Goal: Task Accomplishment & Management: Manage account settings

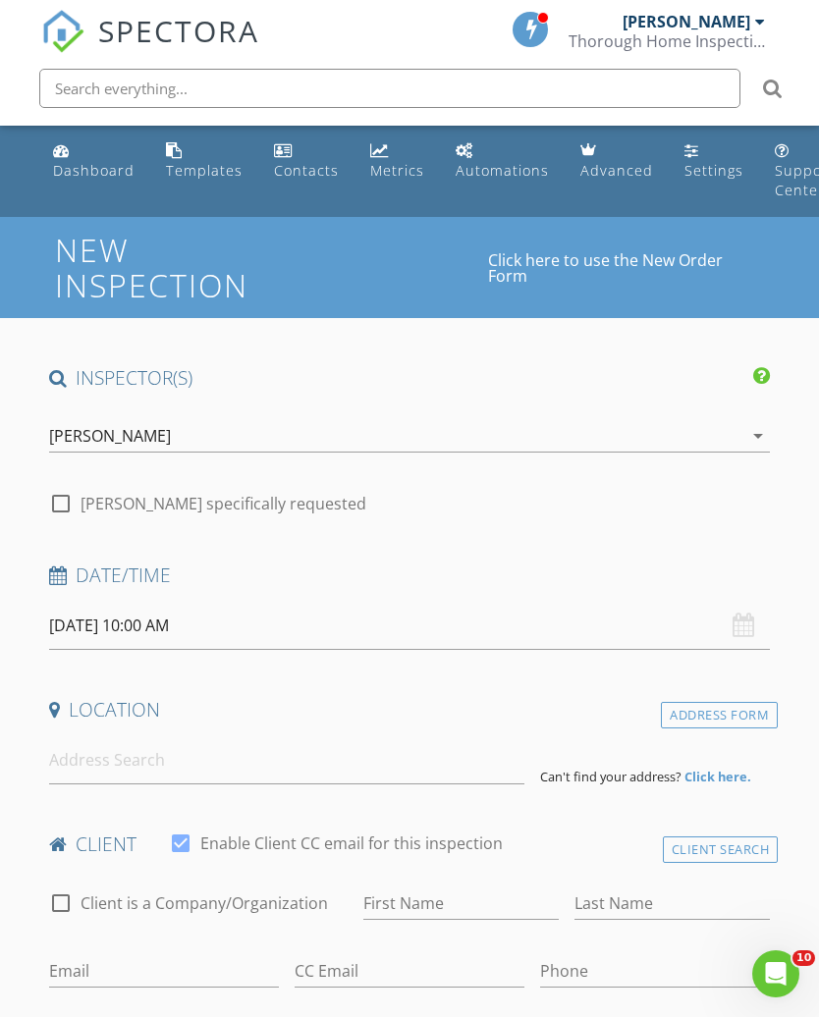
click at [693, 156] on link "Settings" at bounding box center [713, 161] width 75 height 56
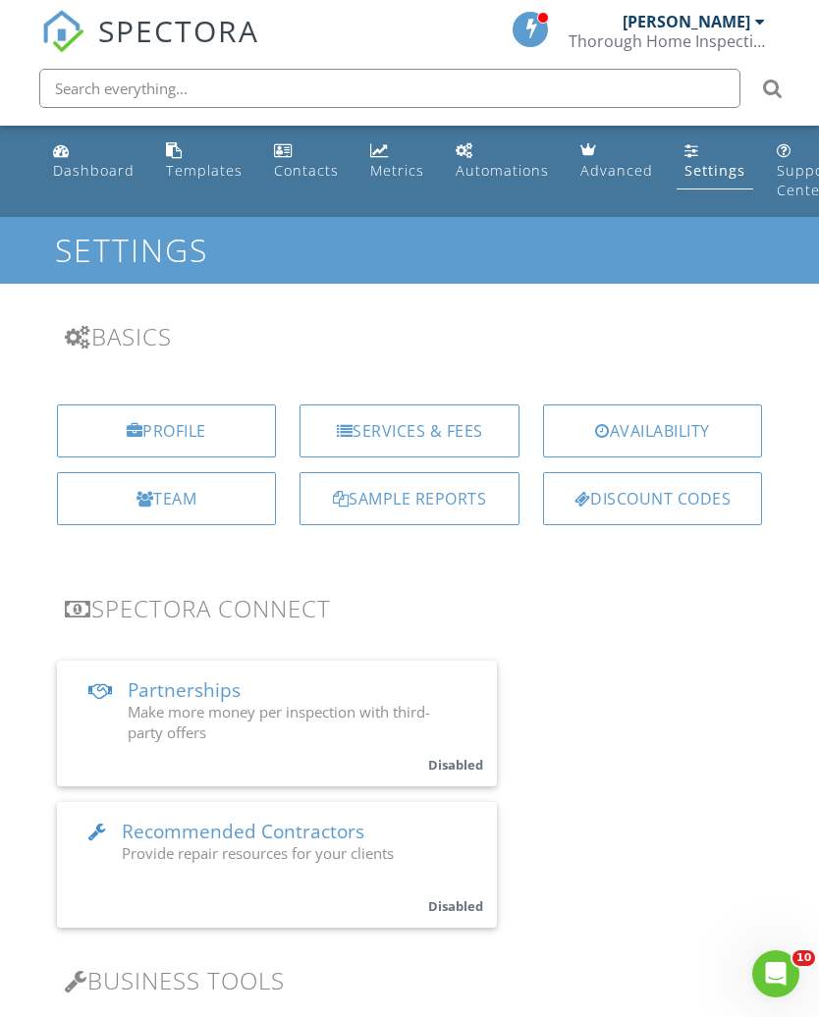
click at [439, 429] on div "Services & Fees" at bounding box center [409, 430] width 220 height 53
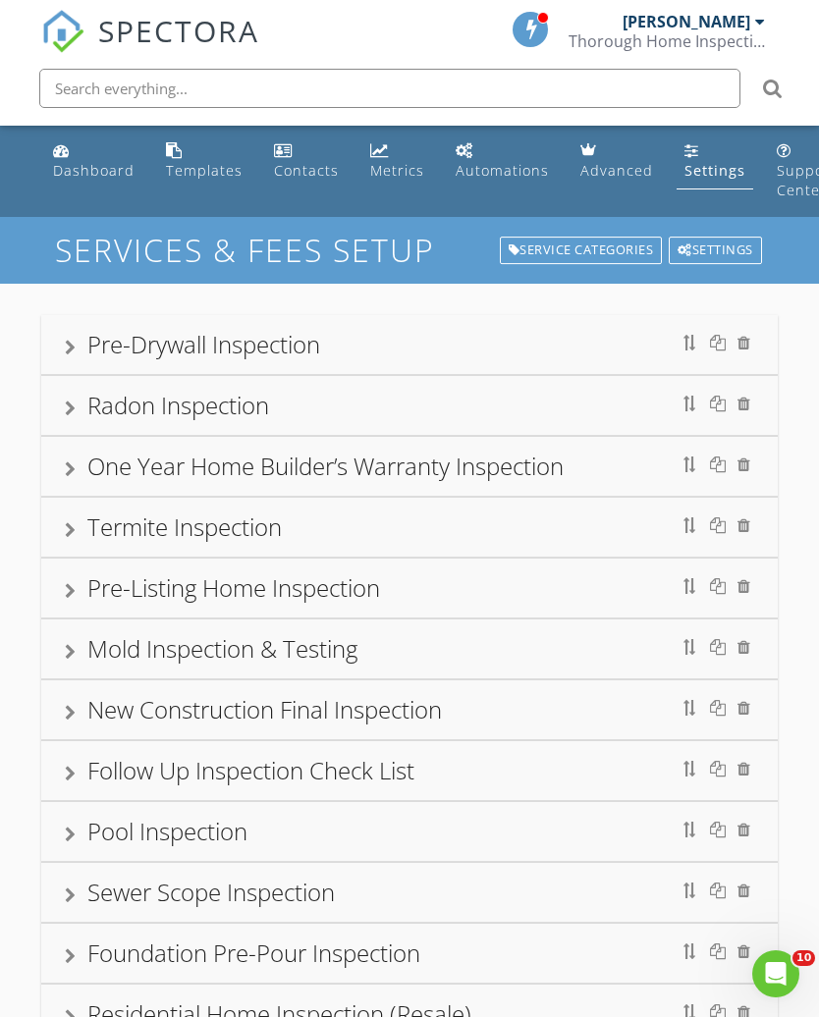
click at [89, 346] on div "Pre-Drywall Inspection" at bounding box center [203, 344] width 233 height 32
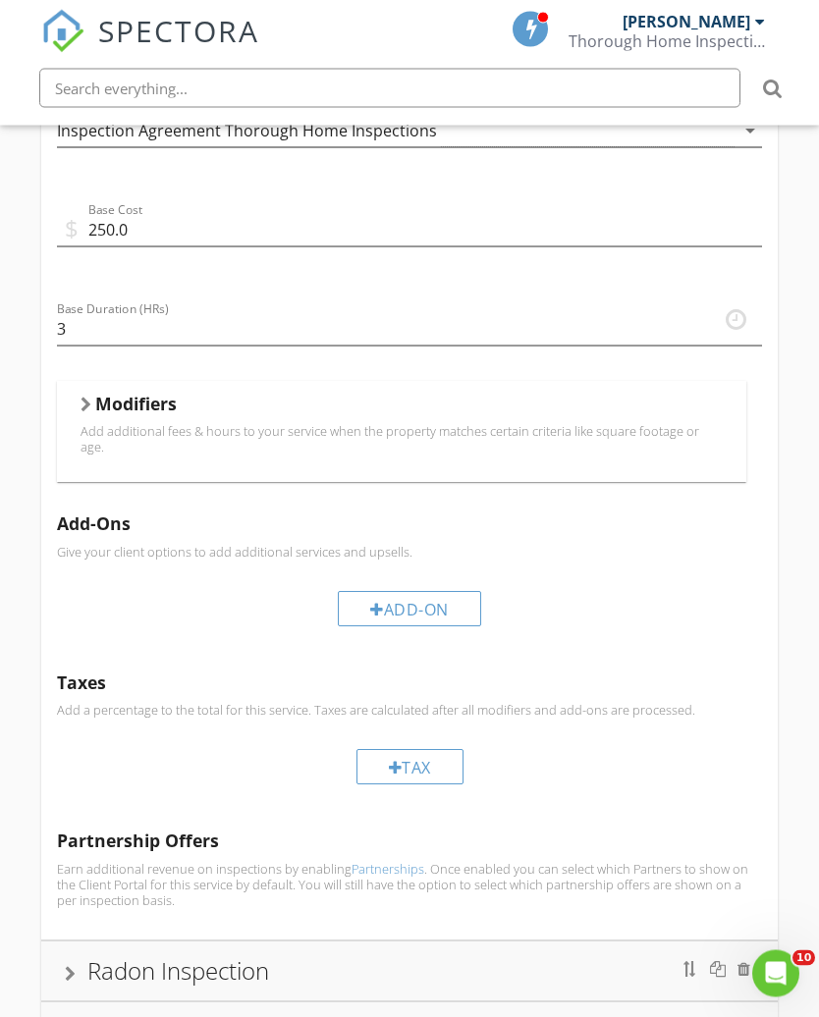
scroll to position [772, 0]
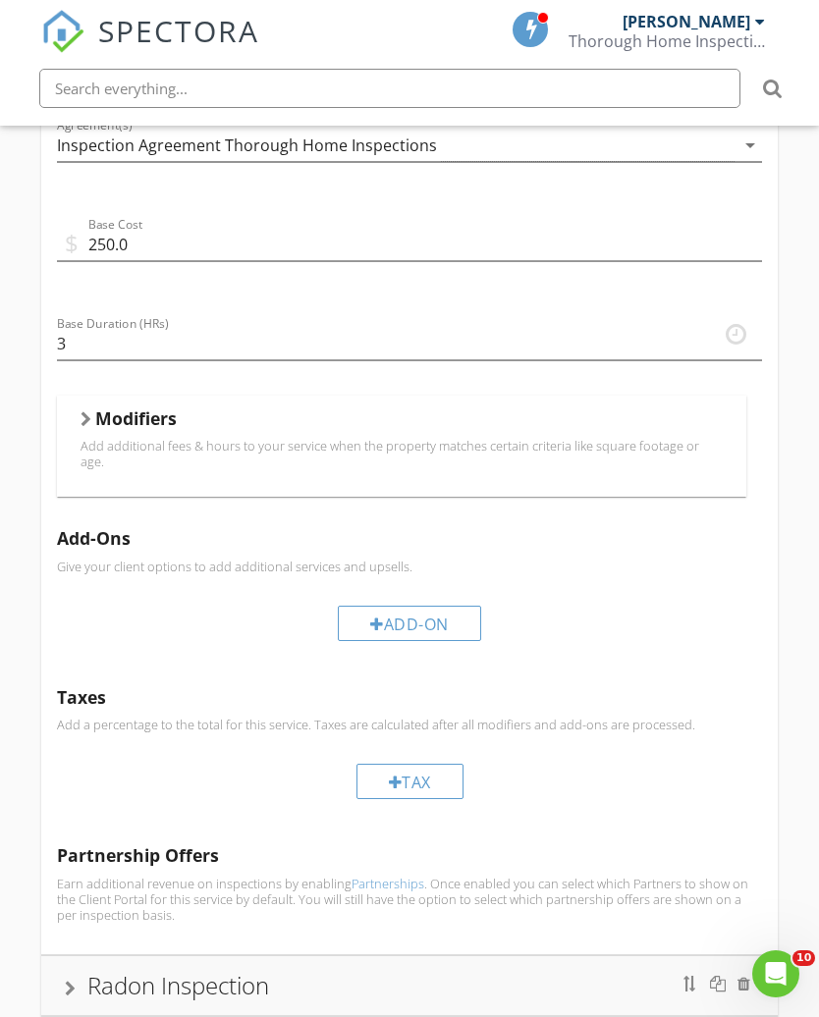
click at [116, 421] on h5 "Modifiers" at bounding box center [135, 418] width 81 height 20
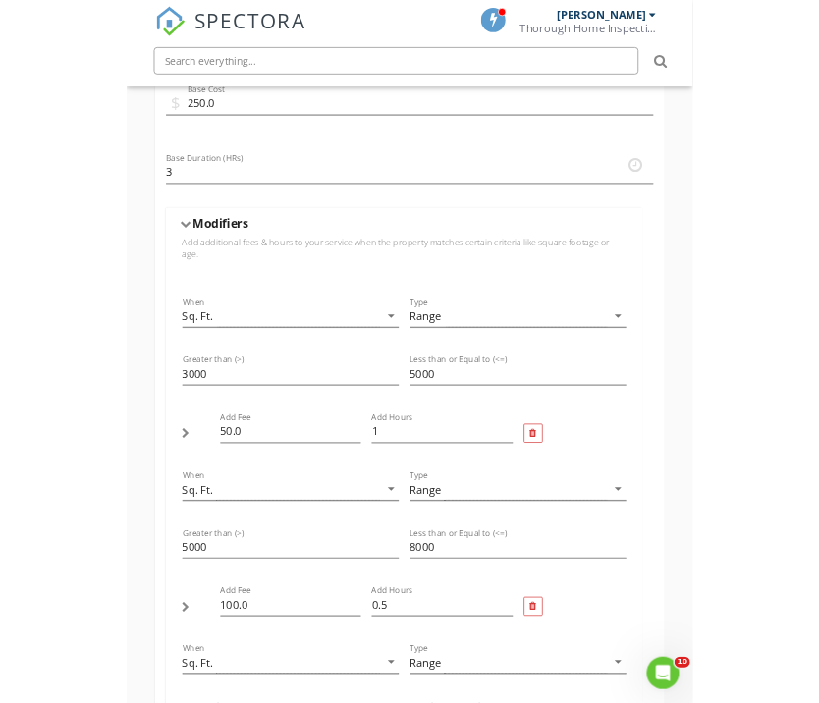
scroll to position [867, 0]
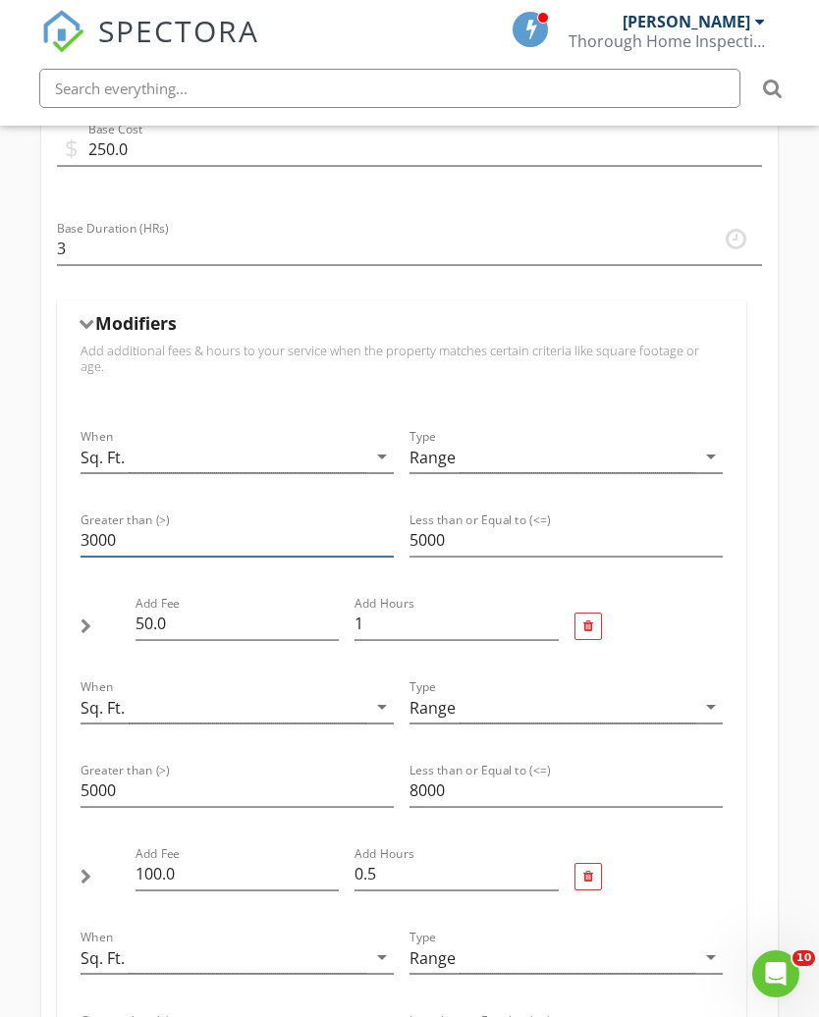
click at [116, 537] on input "3000" at bounding box center [236, 540] width 313 height 32
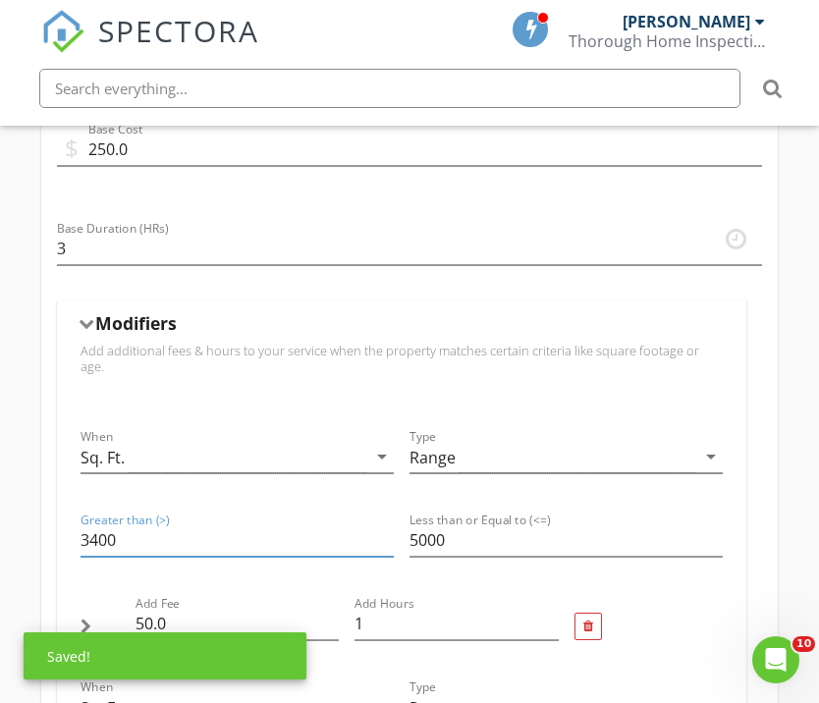
type input "3400"
click at [455, 527] on input "5000" at bounding box center [565, 540] width 313 height 32
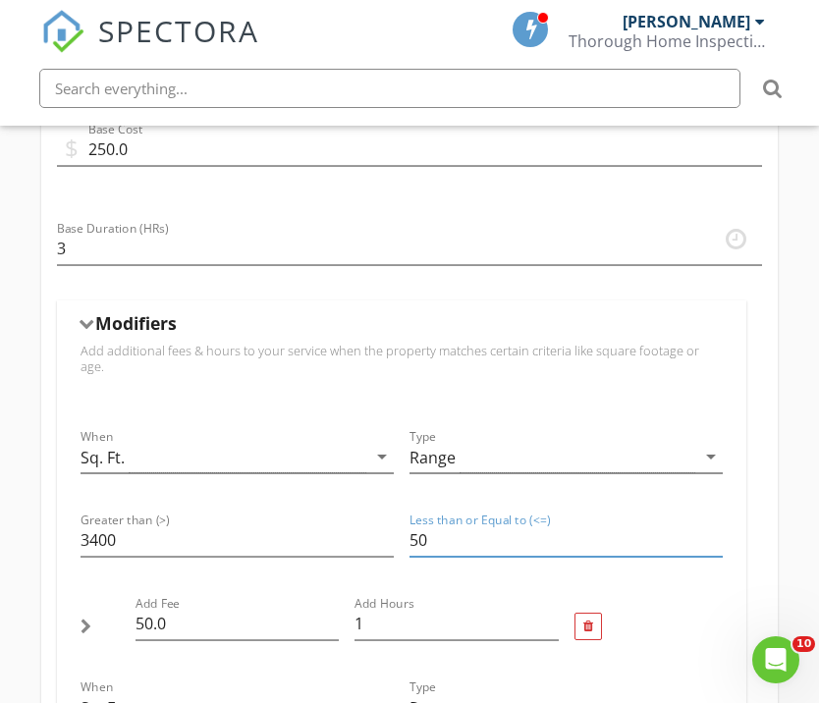
type input "5"
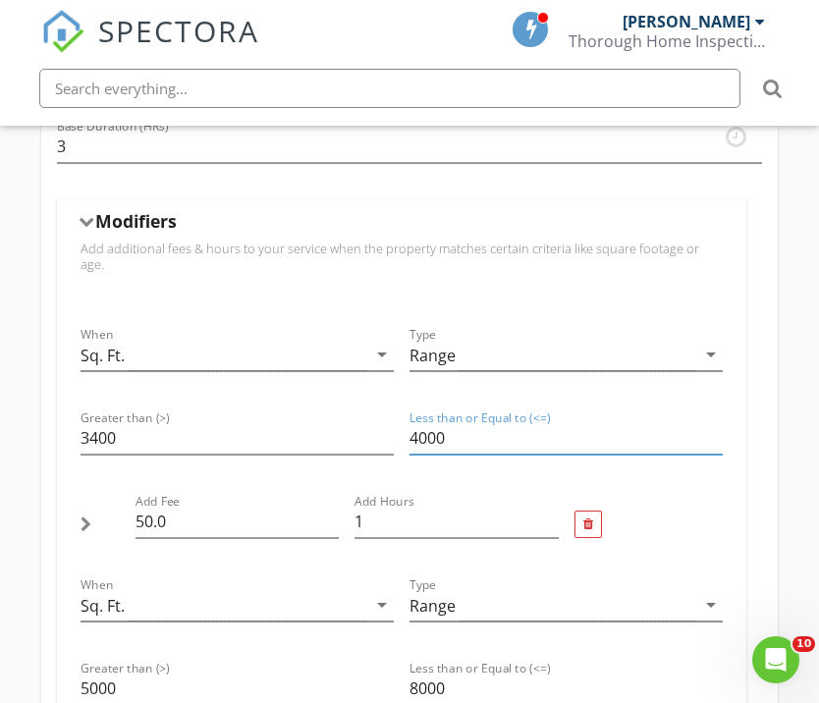
scroll to position [980, 0]
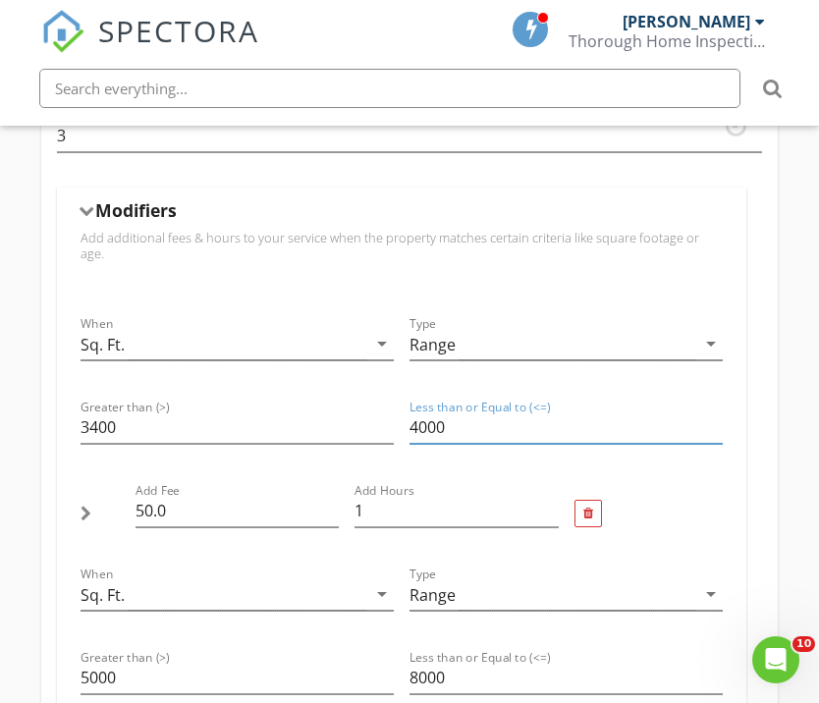
type input "4000"
click at [152, 495] on input "50.0" at bounding box center [237, 511] width 204 height 32
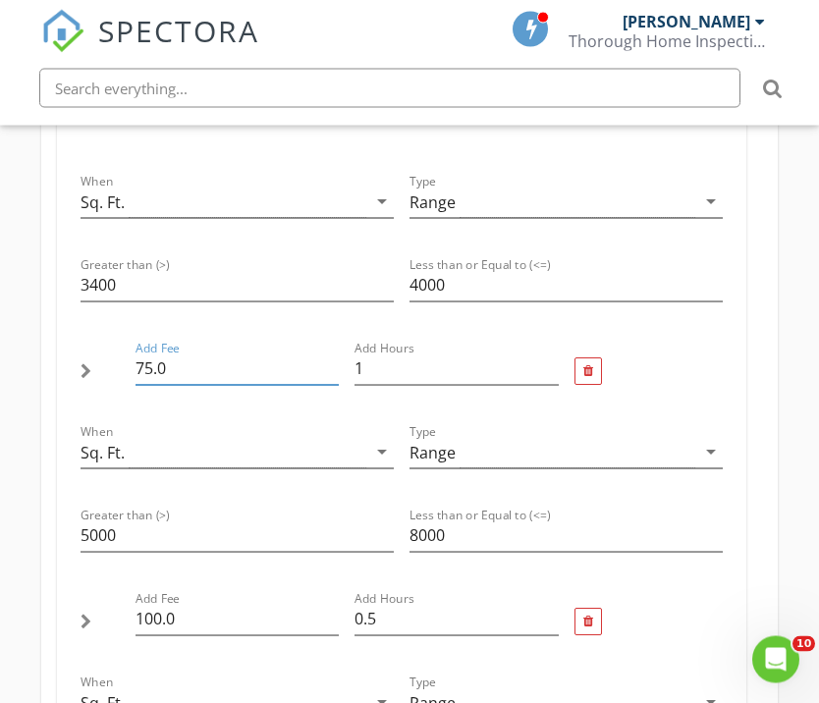
scroll to position [1121, 0]
type input "75.0"
click at [113, 529] on input "5000" at bounding box center [236, 536] width 313 height 32
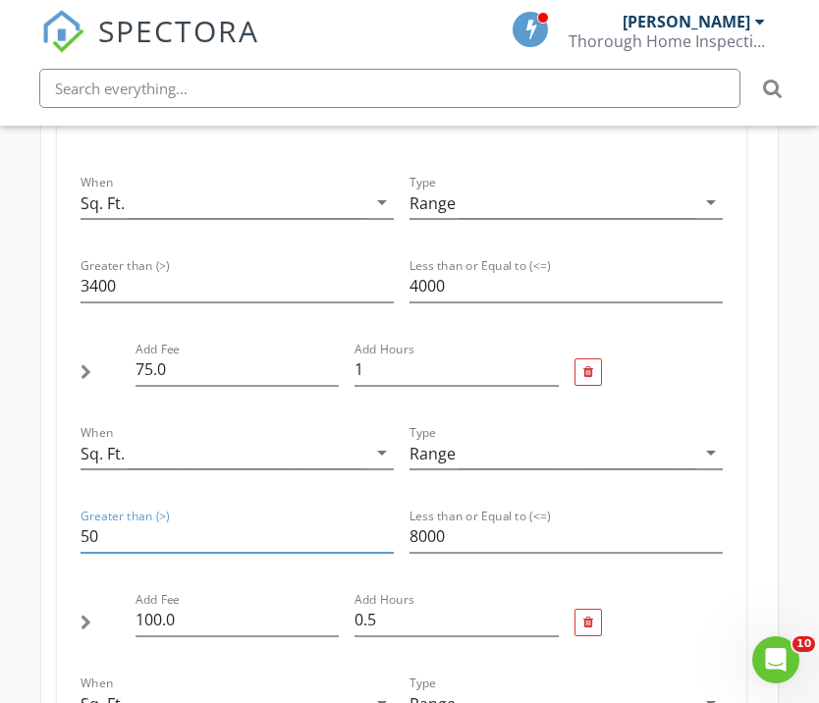
type input "5"
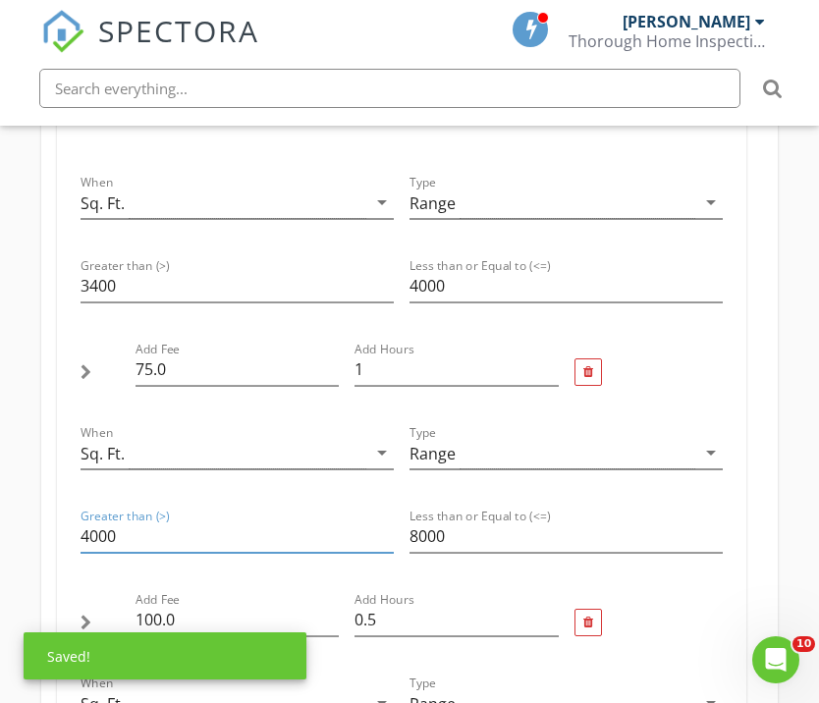
type input "4000"
click at [447, 527] on input "8000" at bounding box center [565, 536] width 313 height 32
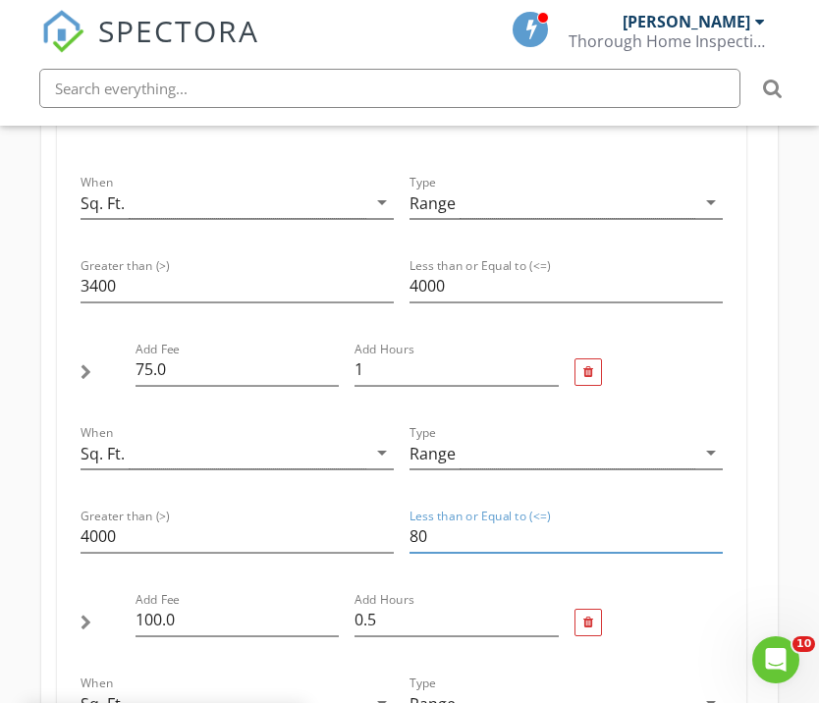
type input "8"
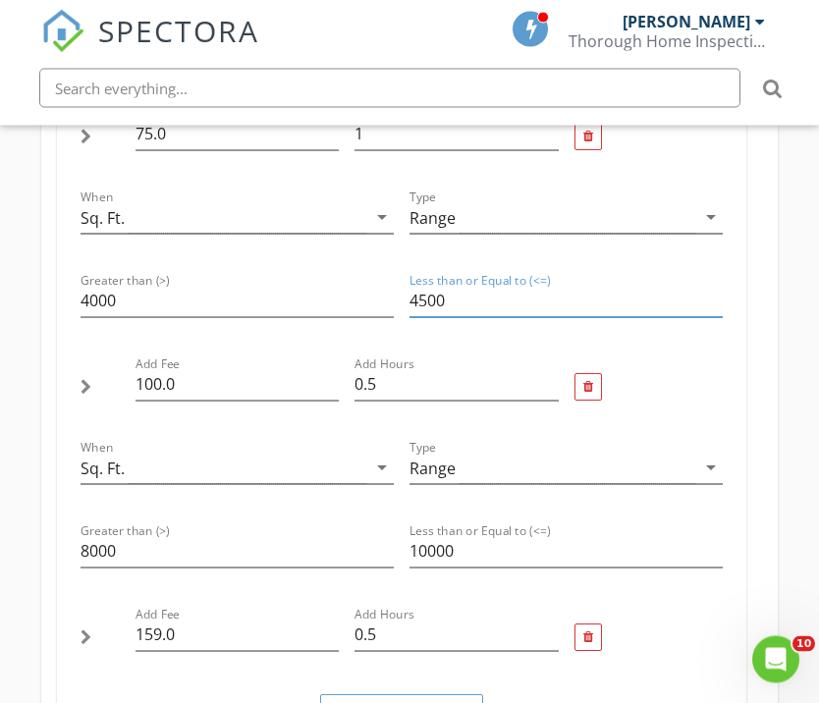
type input "4500"
click at [119, 538] on input "8000" at bounding box center [236, 552] width 313 height 32
type input "8"
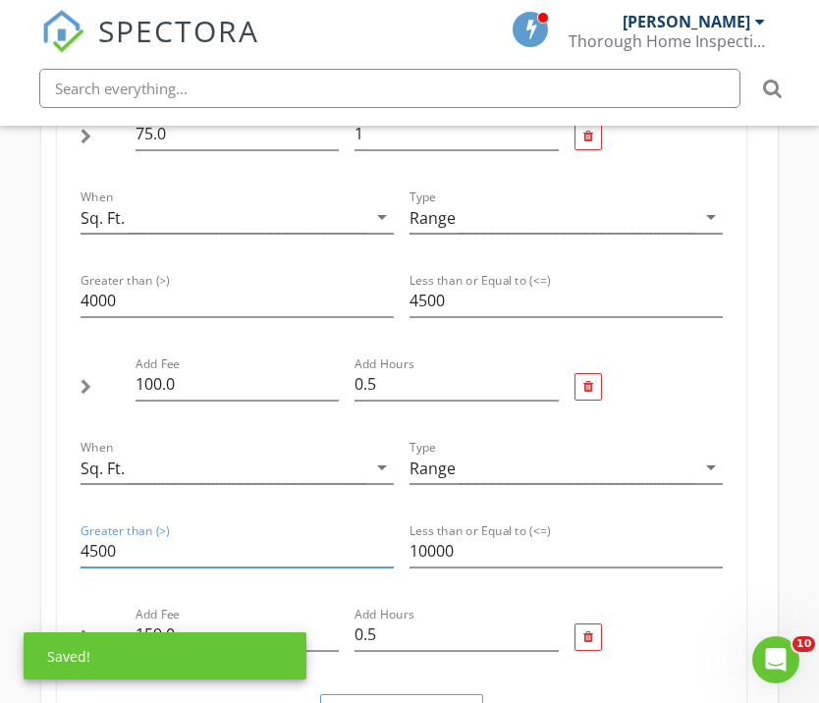
type input "4500"
click at [453, 535] on input "10000" at bounding box center [565, 551] width 313 height 32
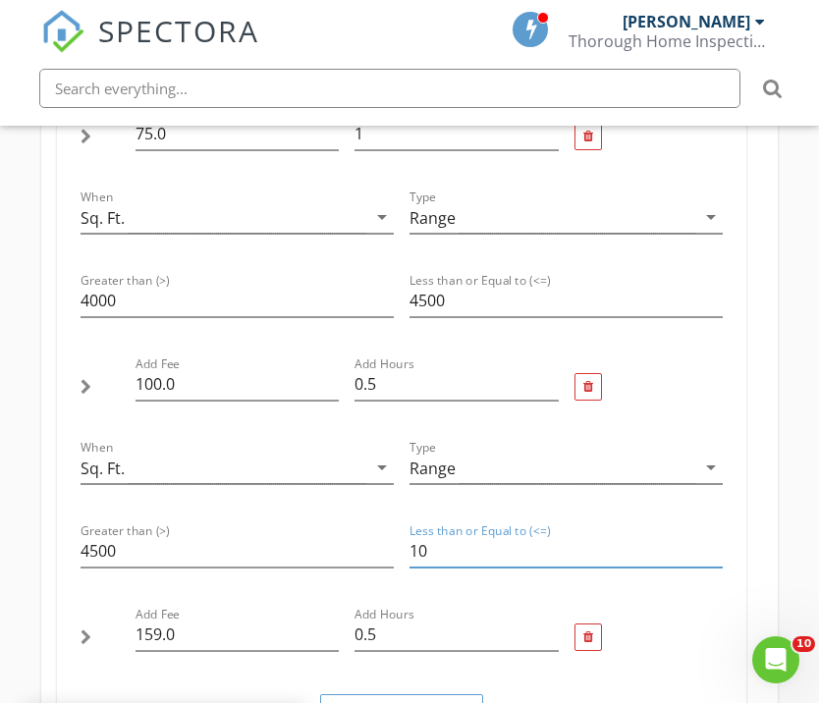
type input "1"
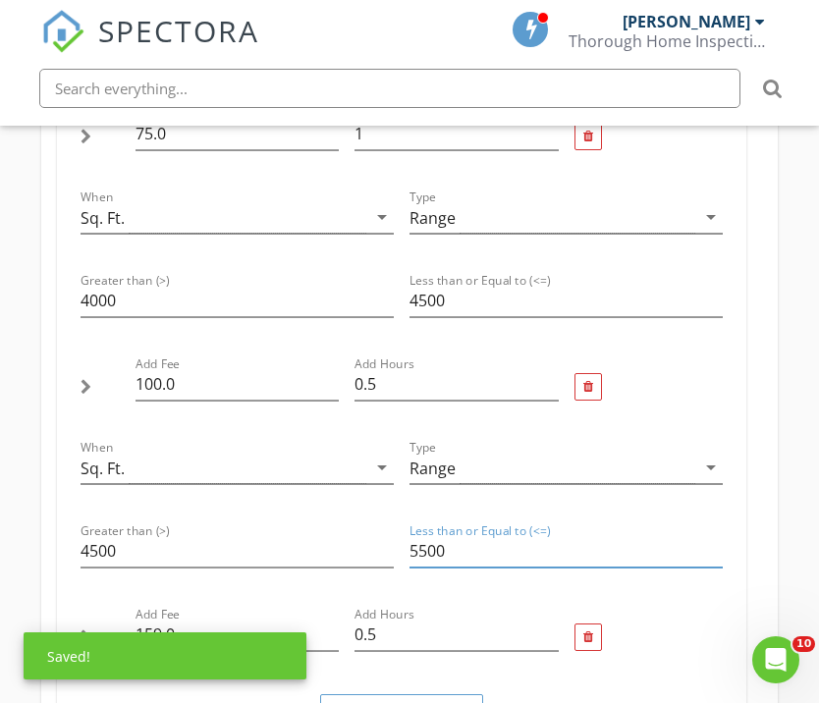
type input "5500"
click at [168, 618] on input "159.0" at bounding box center [237, 634] width 204 height 32
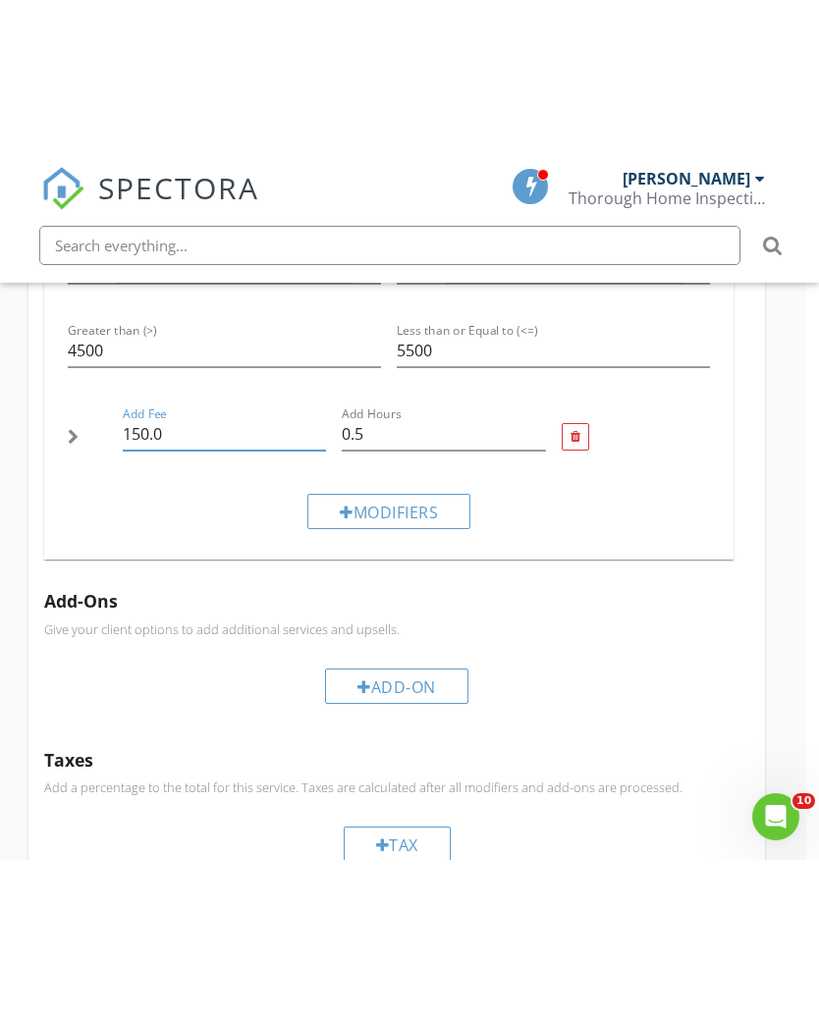
scroll to position [1715, 11]
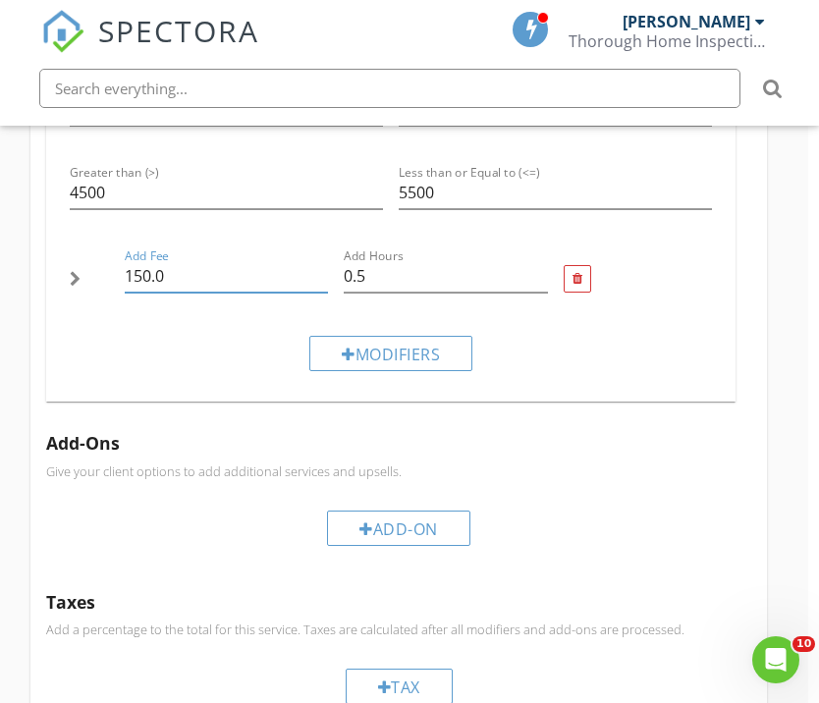
type input "150.0"
click at [347, 346] on div at bounding box center [349, 354] width 14 height 16
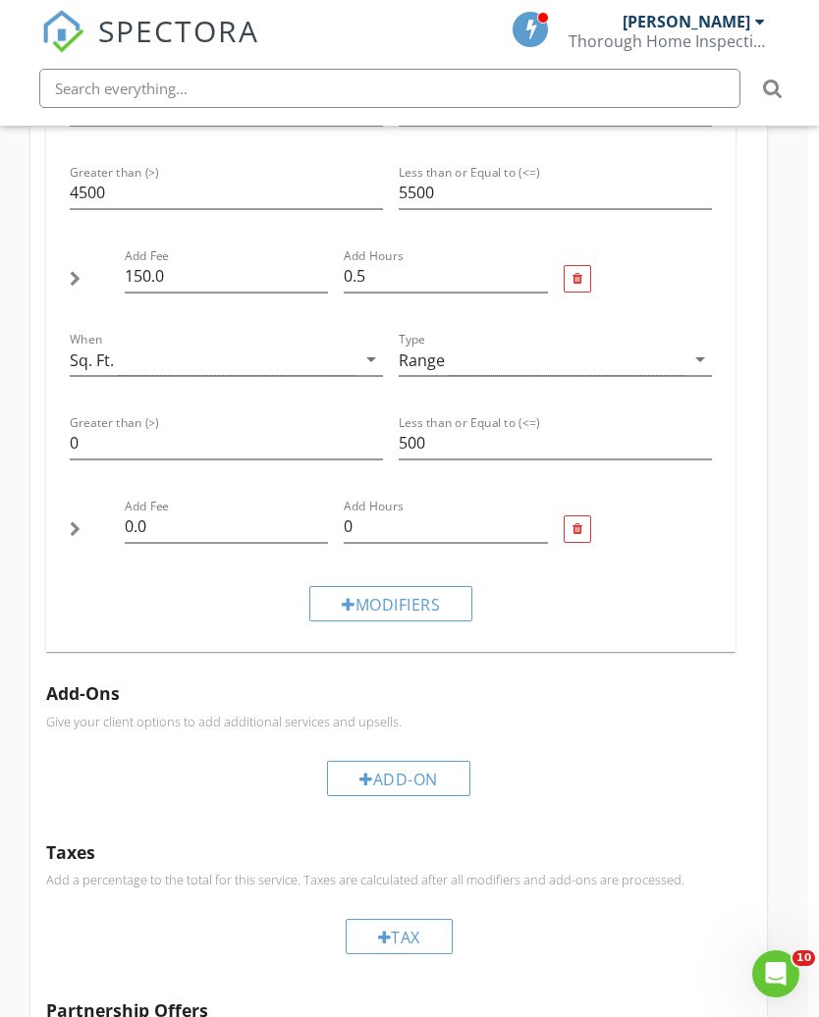
click at [133, 355] on div "Sq. Ft." at bounding box center [213, 360] width 286 height 32
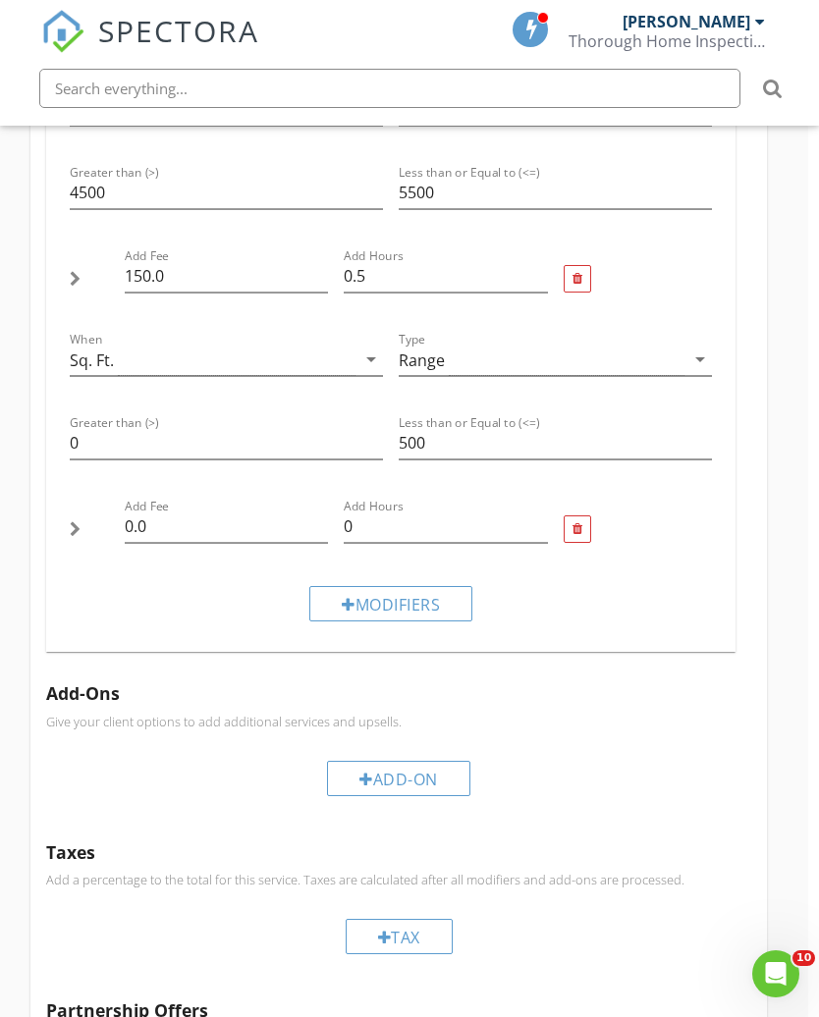
click at [586, 518] on div at bounding box center [576, 528] width 27 height 27
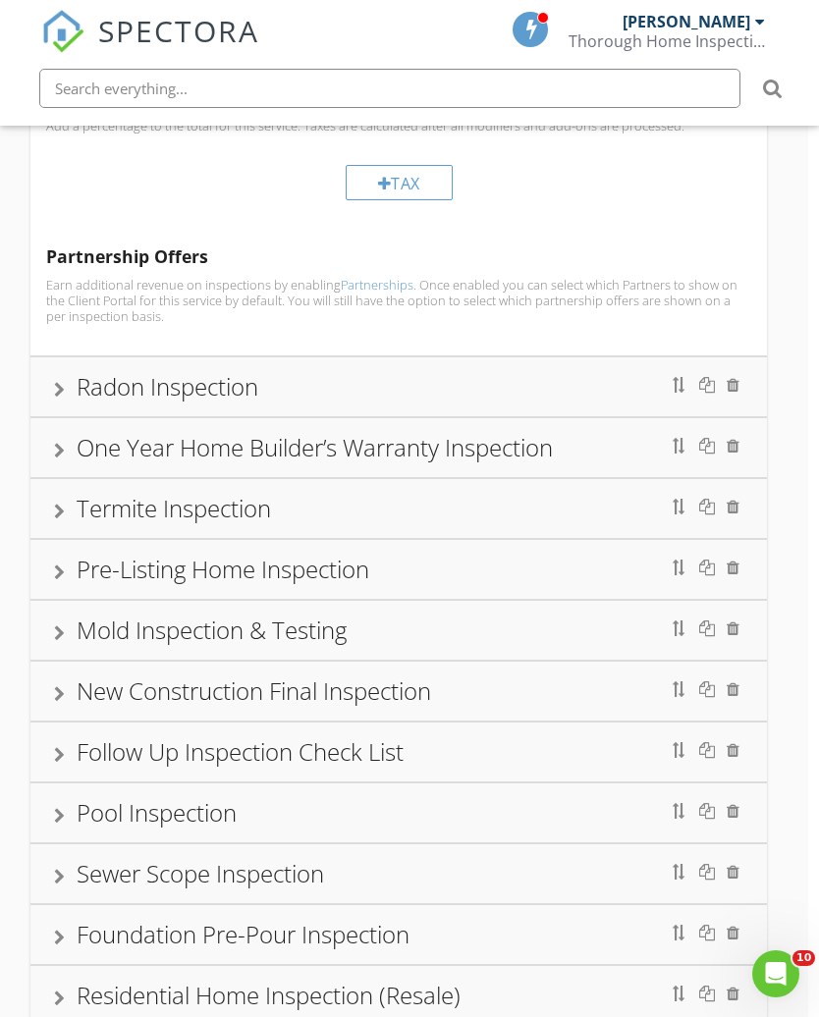
scroll to position [2323, 11]
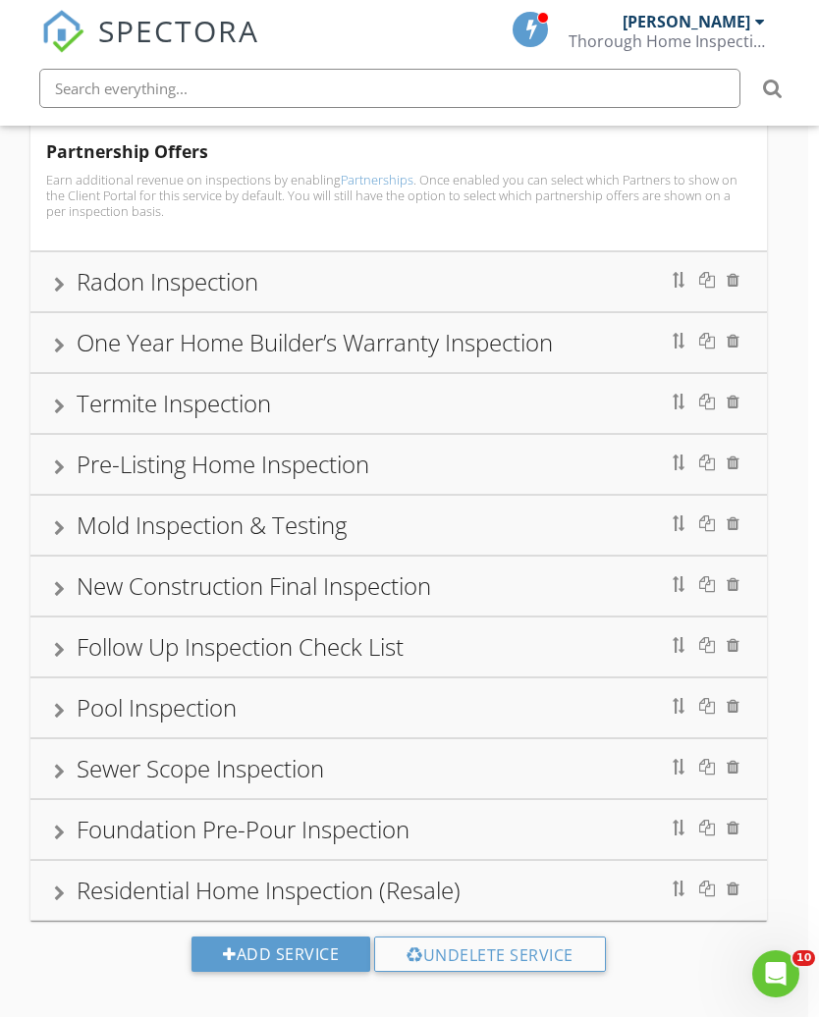
click at [70, 332] on div "One Year Home Builder’s Warranty Inspection" at bounding box center [399, 342] width 690 height 35
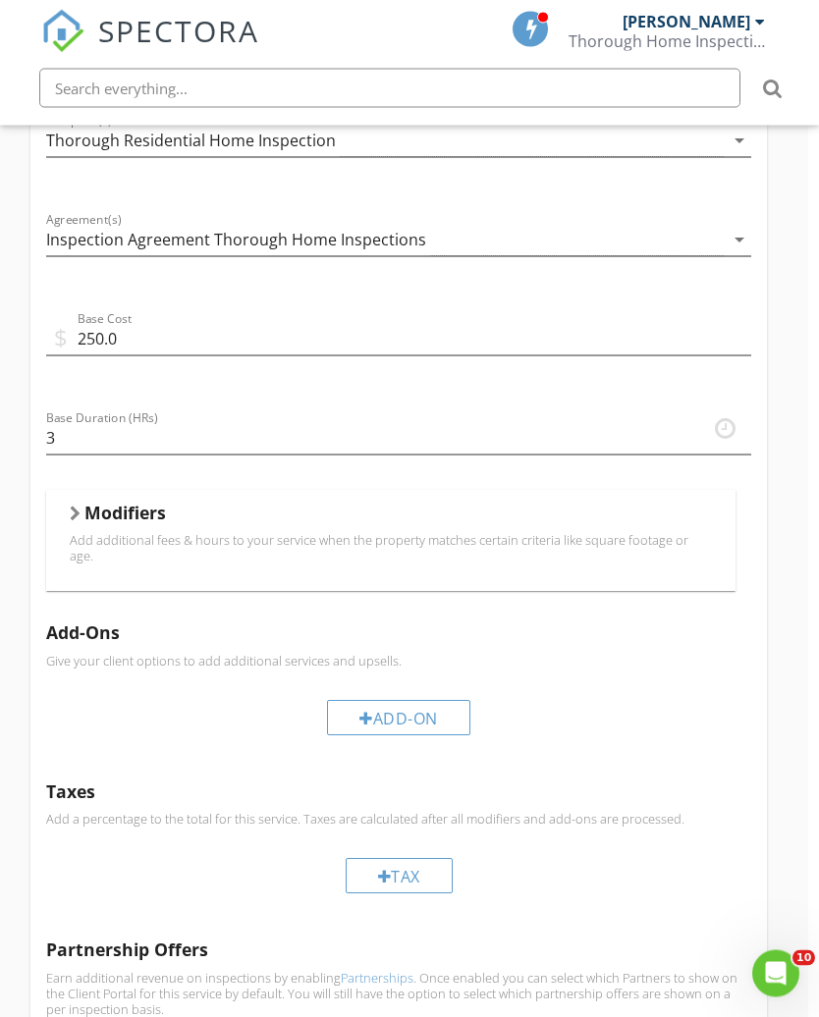
scroll to position [850, 11]
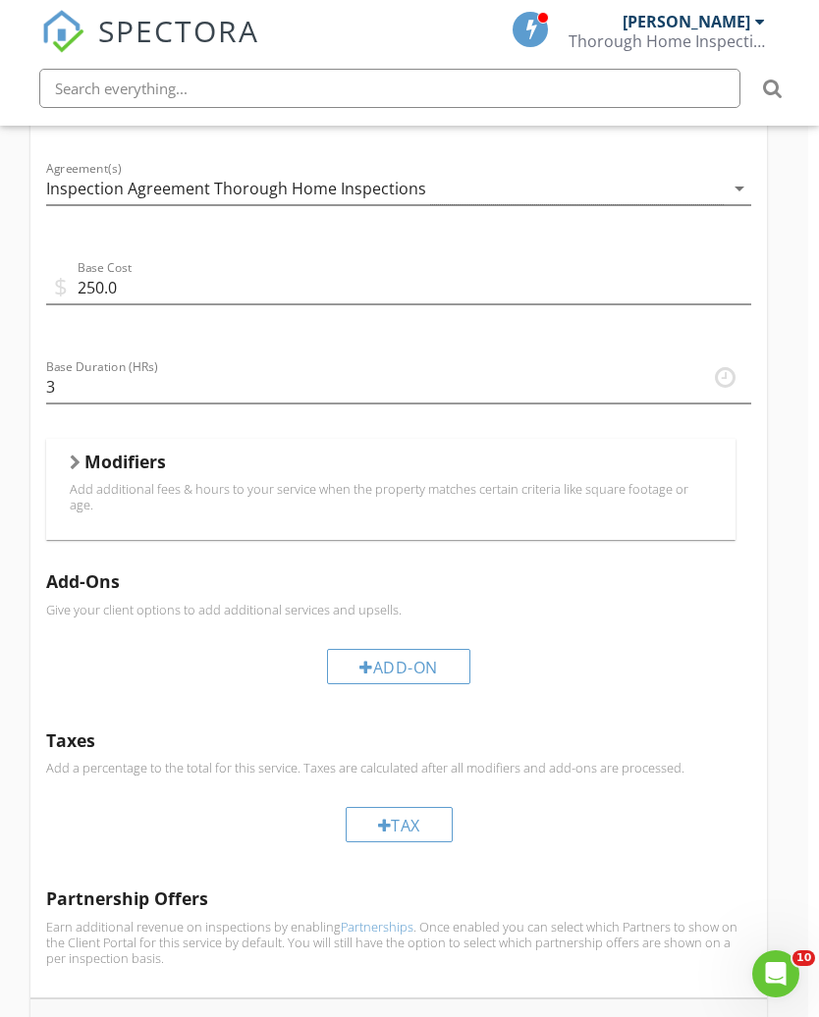
click at [96, 470] on h5 "Modifiers" at bounding box center [124, 462] width 81 height 20
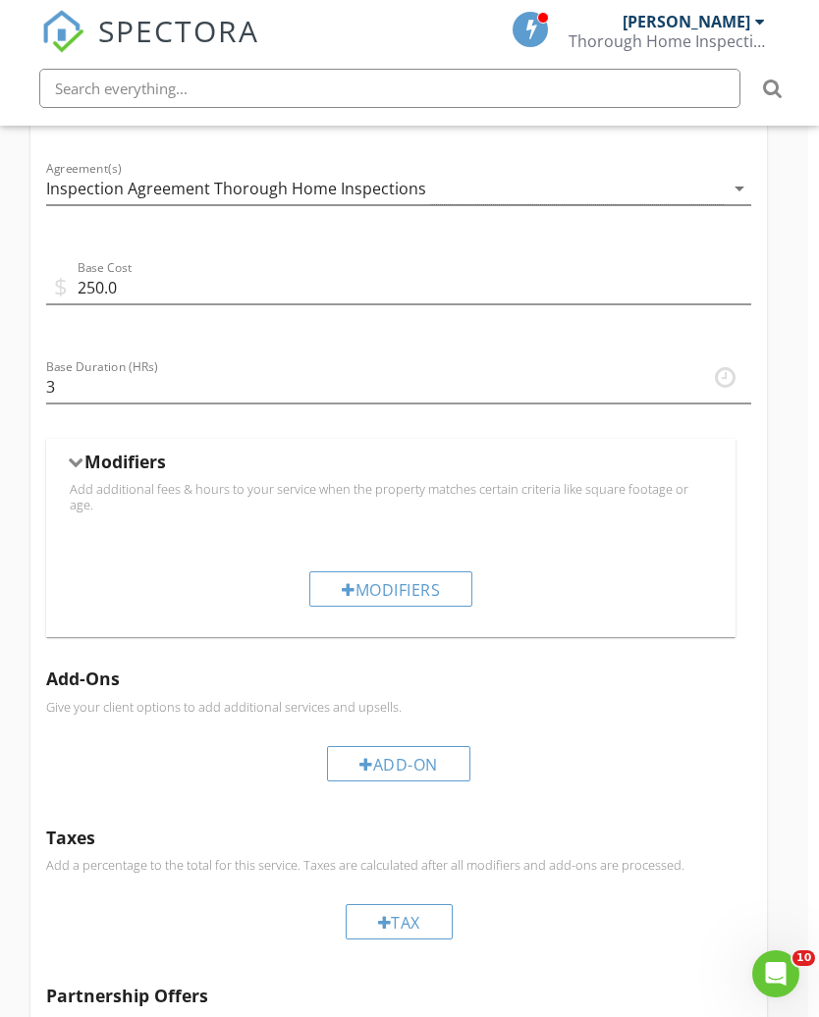
click at [349, 583] on div "Modifiers" at bounding box center [390, 588] width 163 height 35
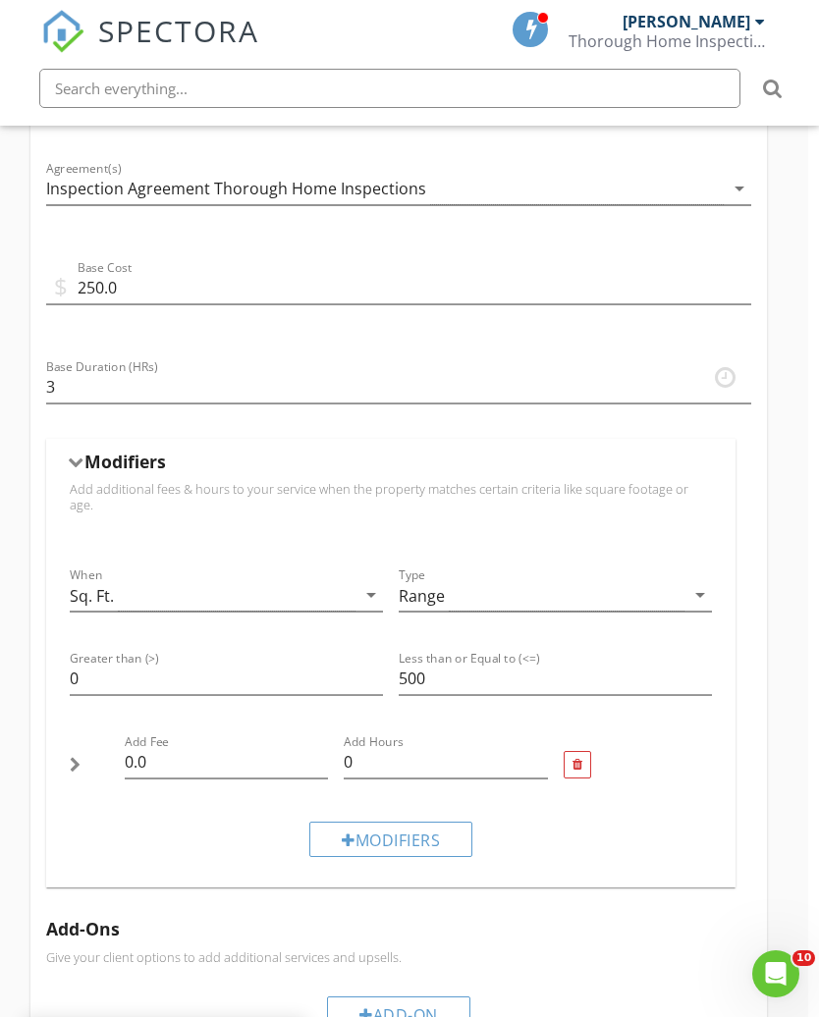
click at [123, 581] on div "Sq. Ft." at bounding box center [213, 595] width 286 height 32
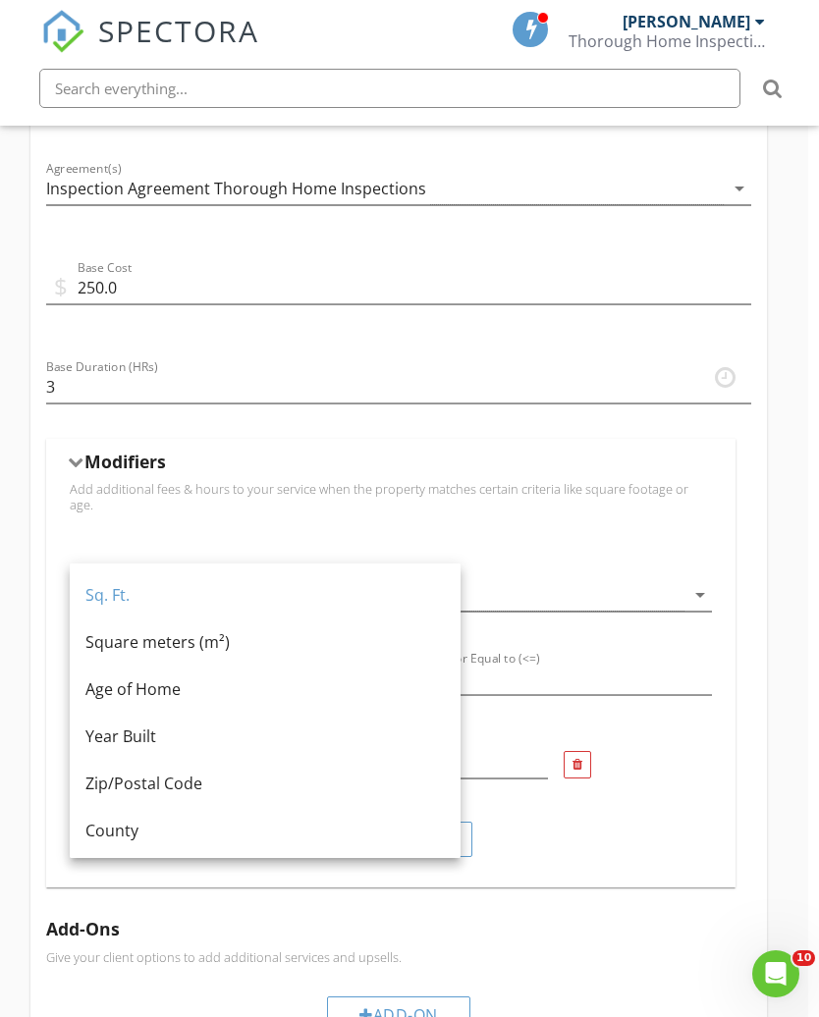
click at [169, 556] on div "When Sq. Ft. arrow_drop_down" at bounding box center [226, 597] width 329 height 83
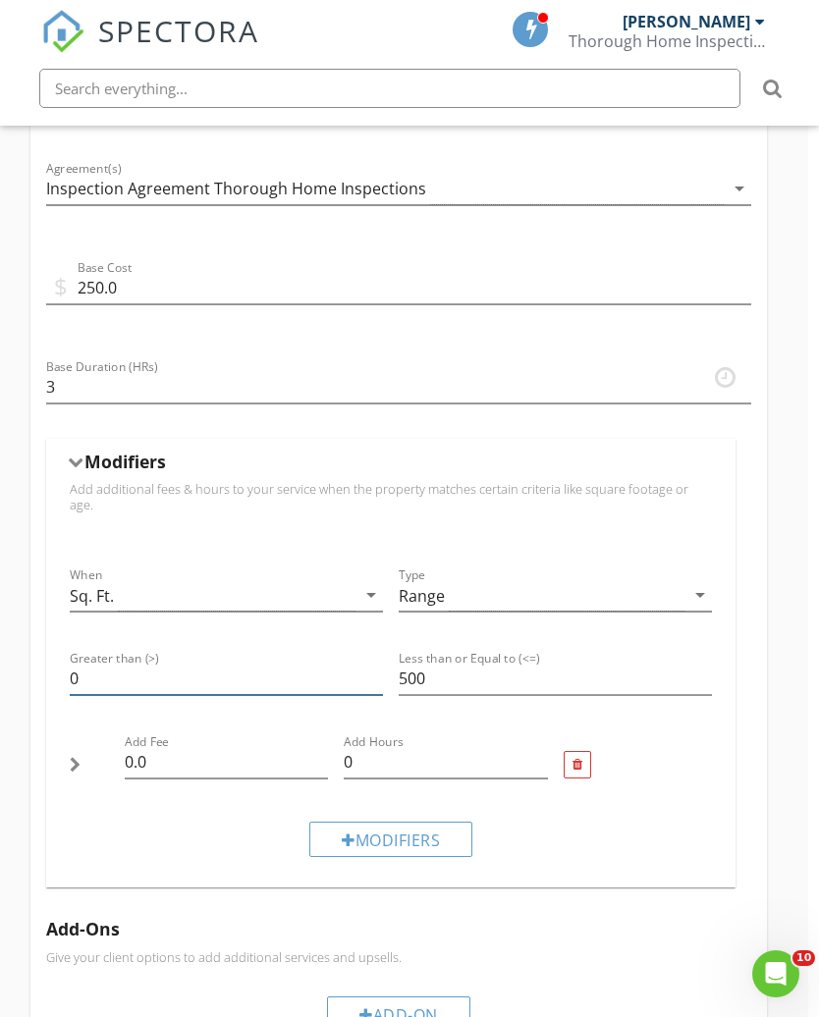
click at [90, 666] on input "0" at bounding box center [226, 679] width 313 height 32
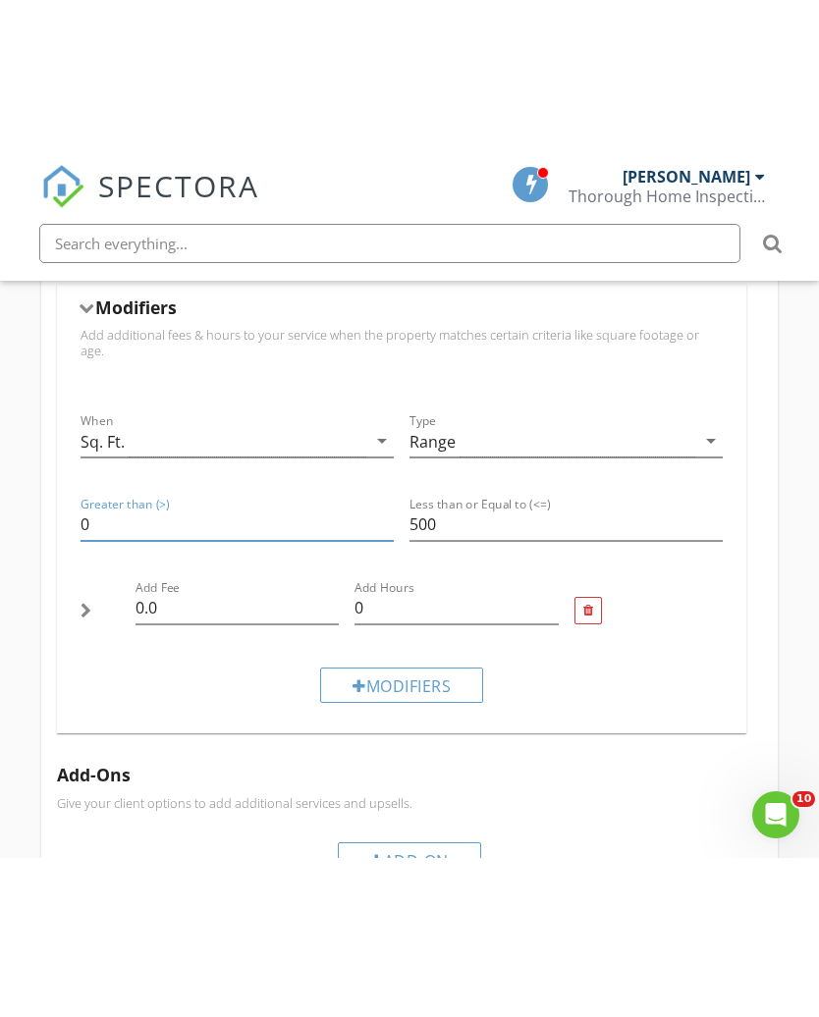
scroll to position [1161, 0]
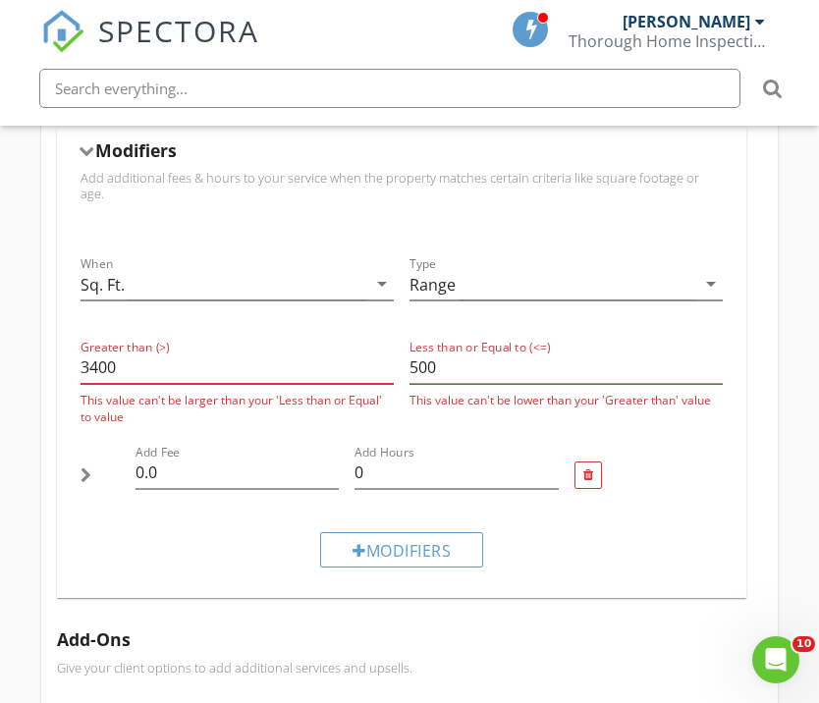
type input "3400"
click at [439, 356] on input "500" at bounding box center [565, 367] width 313 height 32
type input "5"
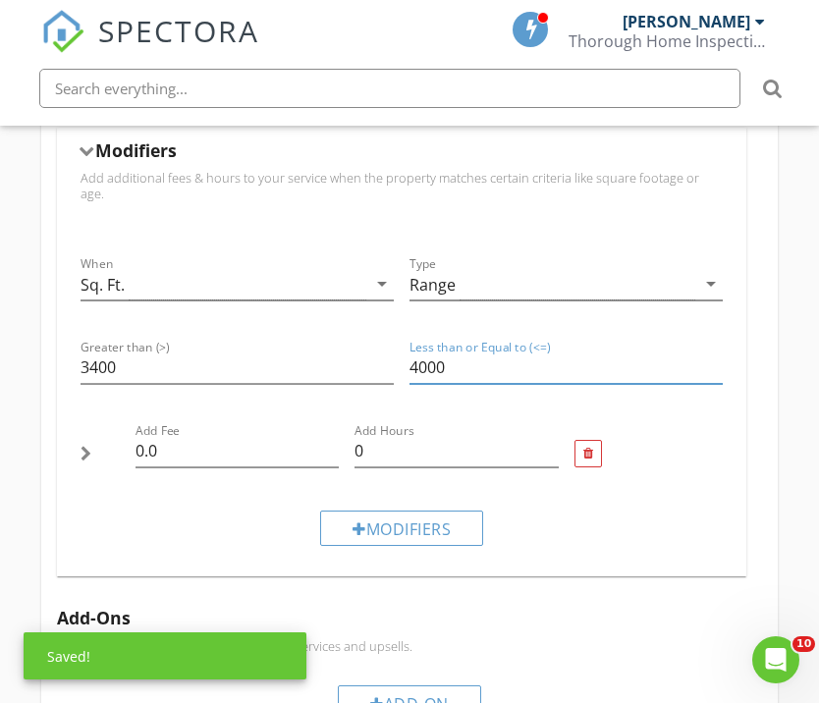
type input "4000"
click at [158, 439] on input "0.0" at bounding box center [237, 451] width 204 height 32
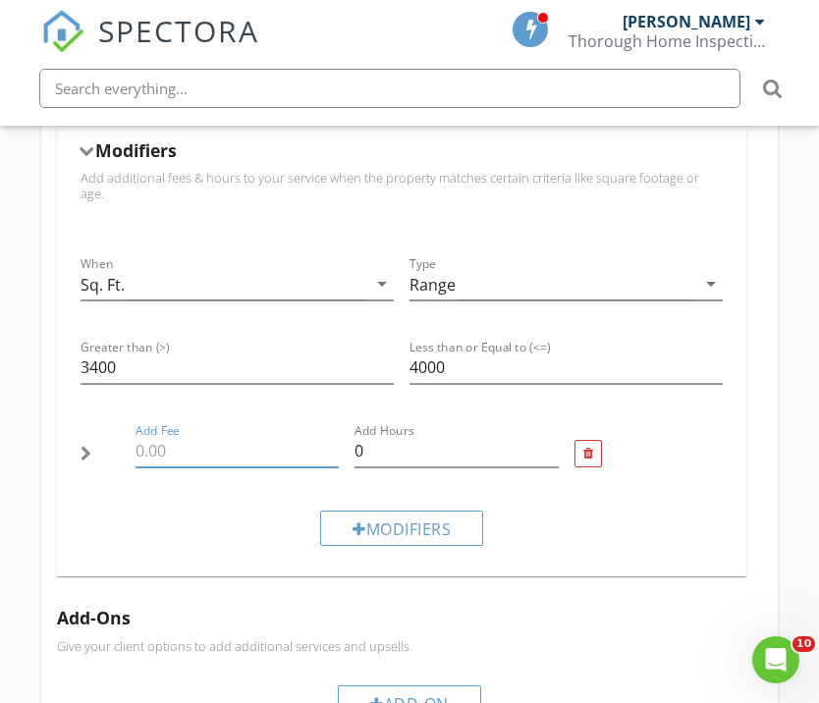
type input "0"
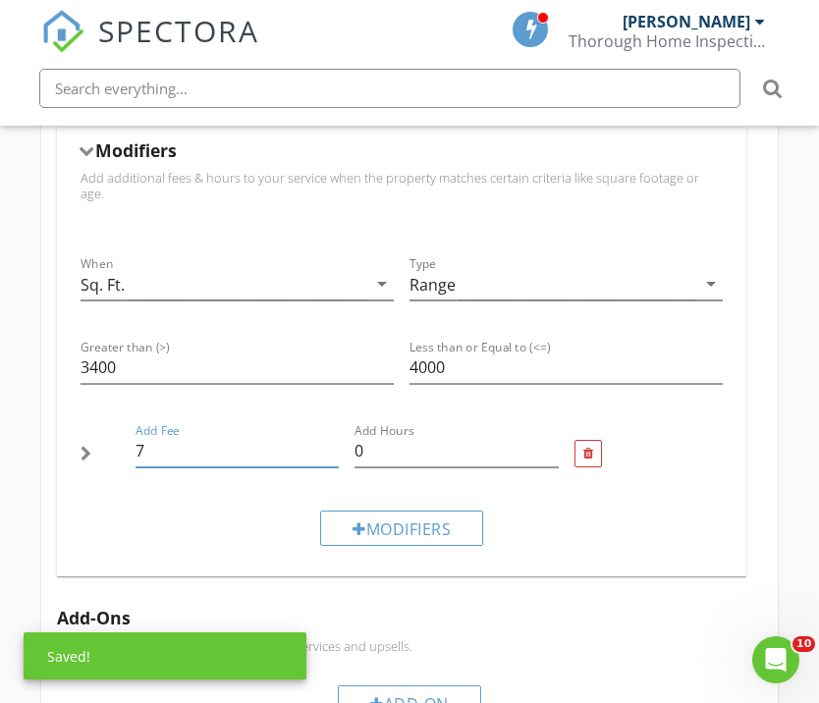
type input "75"
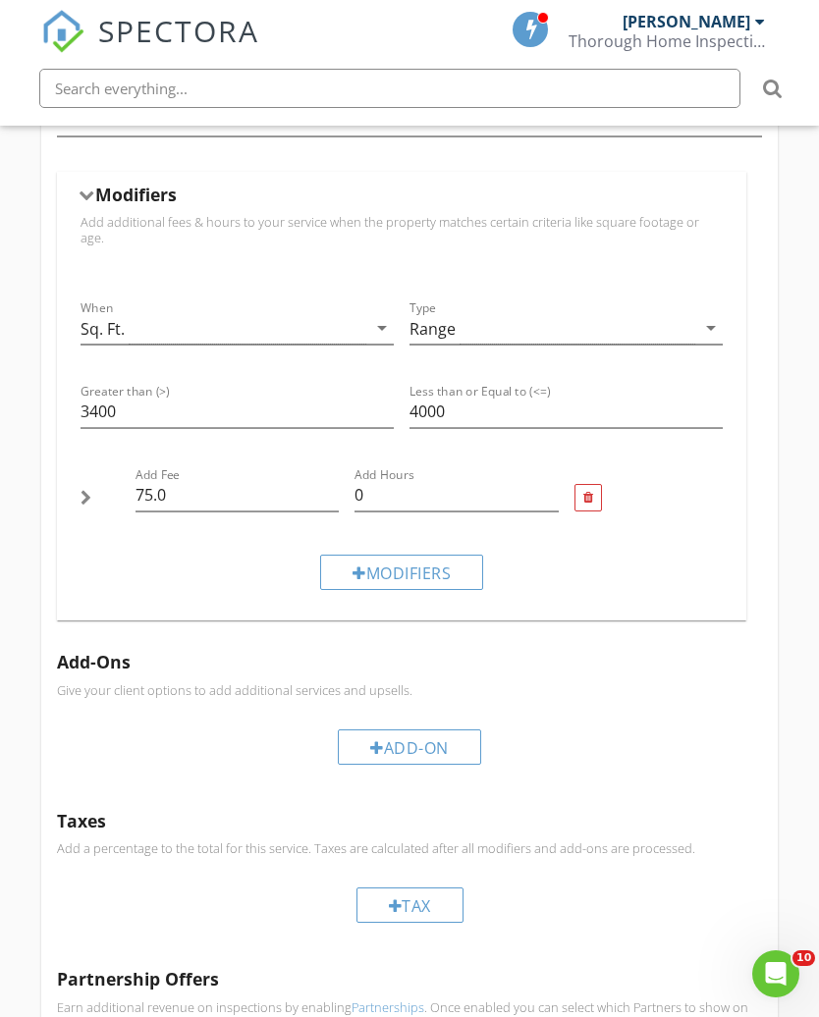
scroll to position [1116, 0]
type input "75.0"
click at [365, 556] on div "Modifiers" at bounding box center [401, 573] width 163 height 35
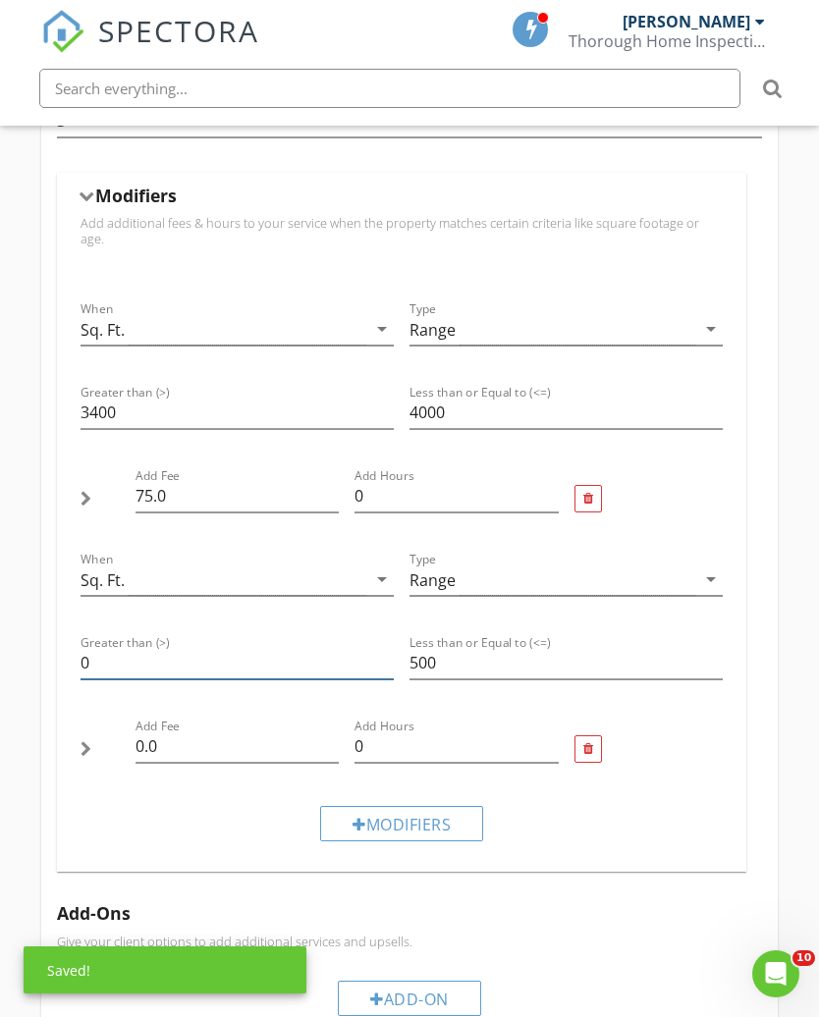
click at [94, 650] on input "0" at bounding box center [236, 663] width 313 height 32
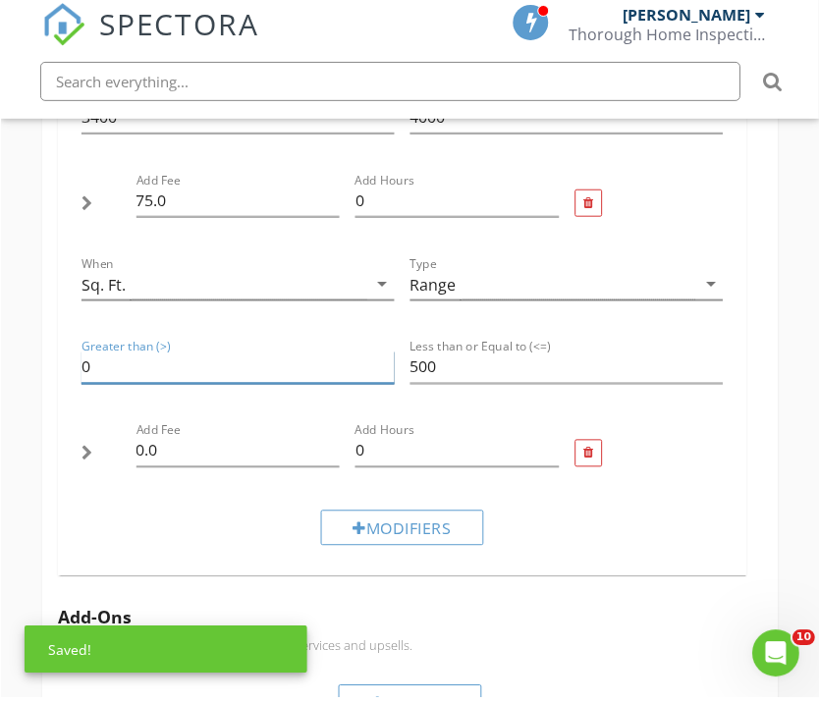
scroll to position [1412, 0]
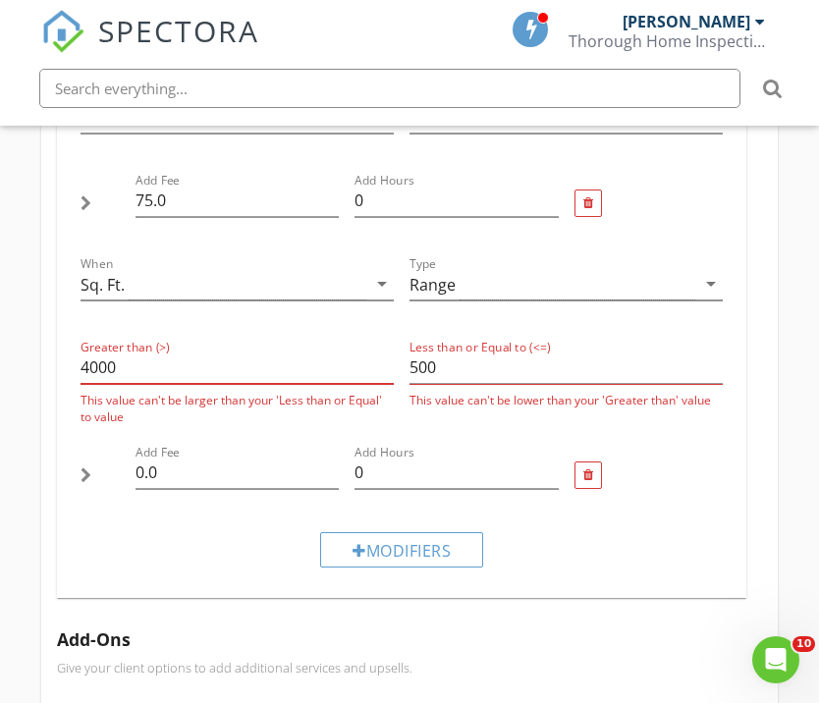
type input "4000"
click at [445, 351] on input "500" at bounding box center [565, 367] width 313 height 32
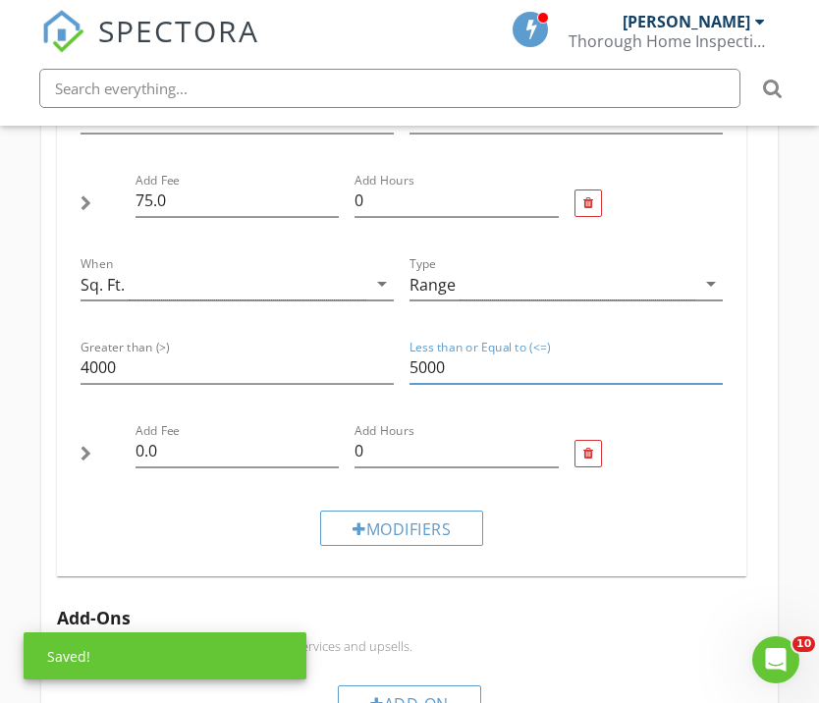
type input "5000"
click at [166, 443] on input "0.0" at bounding box center [237, 451] width 204 height 32
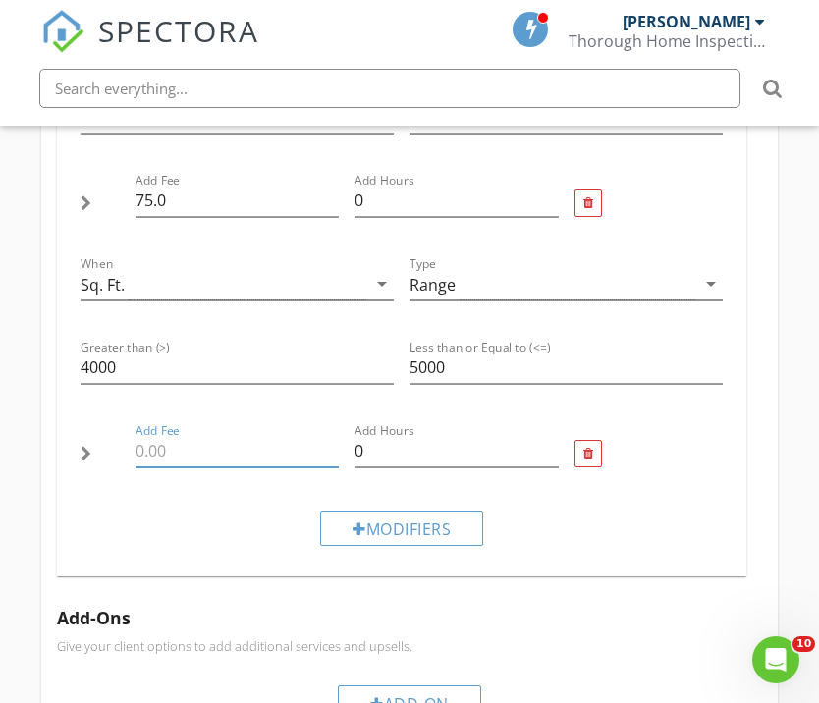
type input "0"
type input "125"
type input "125.0"
click at [369, 510] on div "Modifiers" at bounding box center [401, 527] width 163 height 35
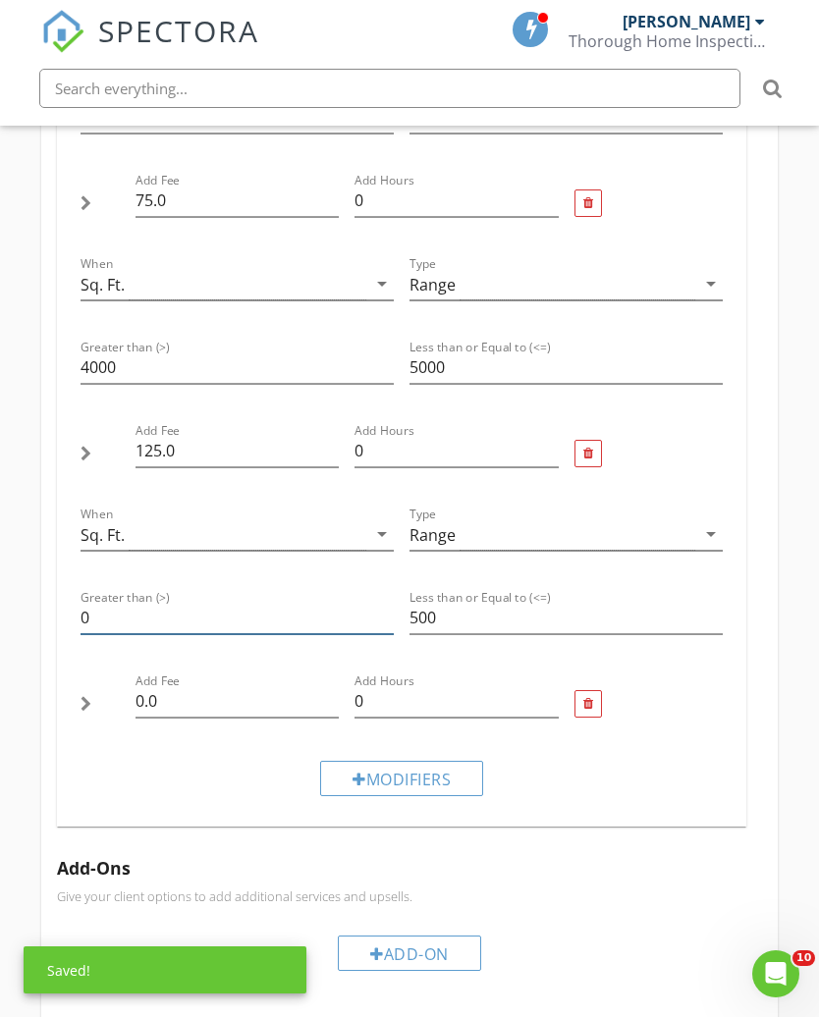
click at [100, 610] on input "0" at bounding box center [236, 618] width 313 height 32
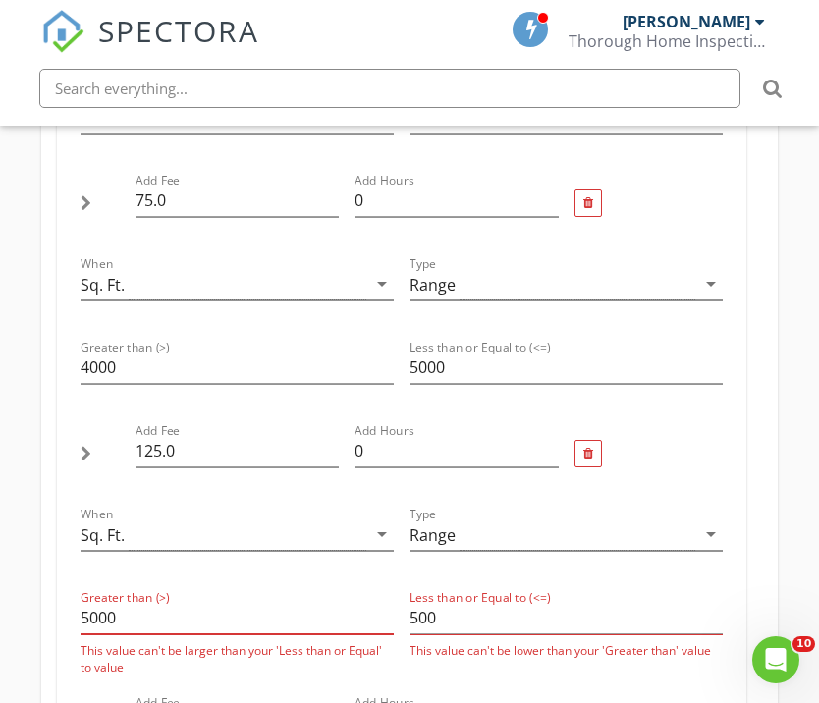
type input "5000"
click at [454, 607] on input "500" at bounding box center [565, 618] width 313 height 32
type input "5"
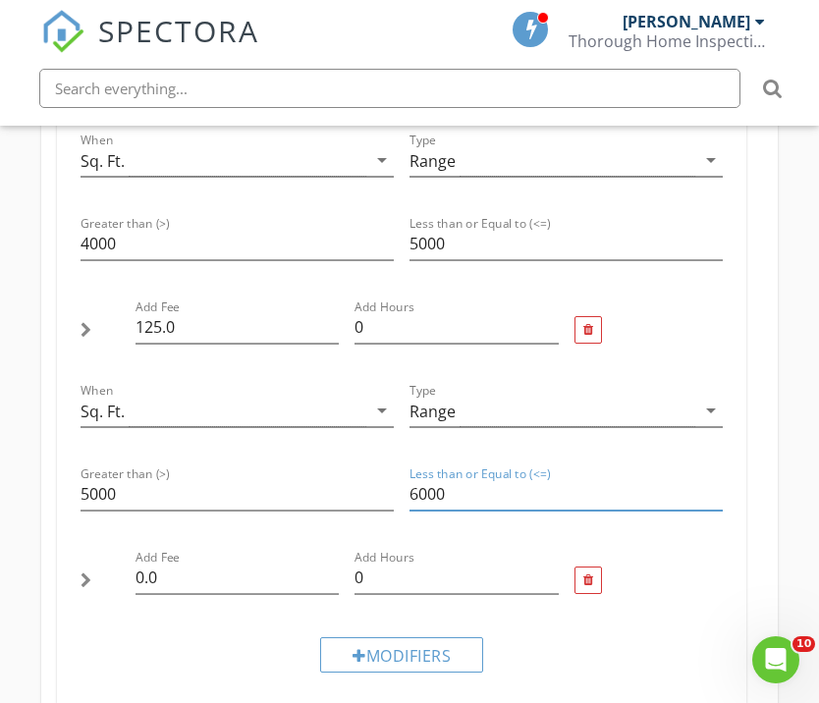
scroll to position [1534, 0]
type input "6000"
click at [174, 563] on input "0.0" at bounding box center [237, 578] width 204 height 32
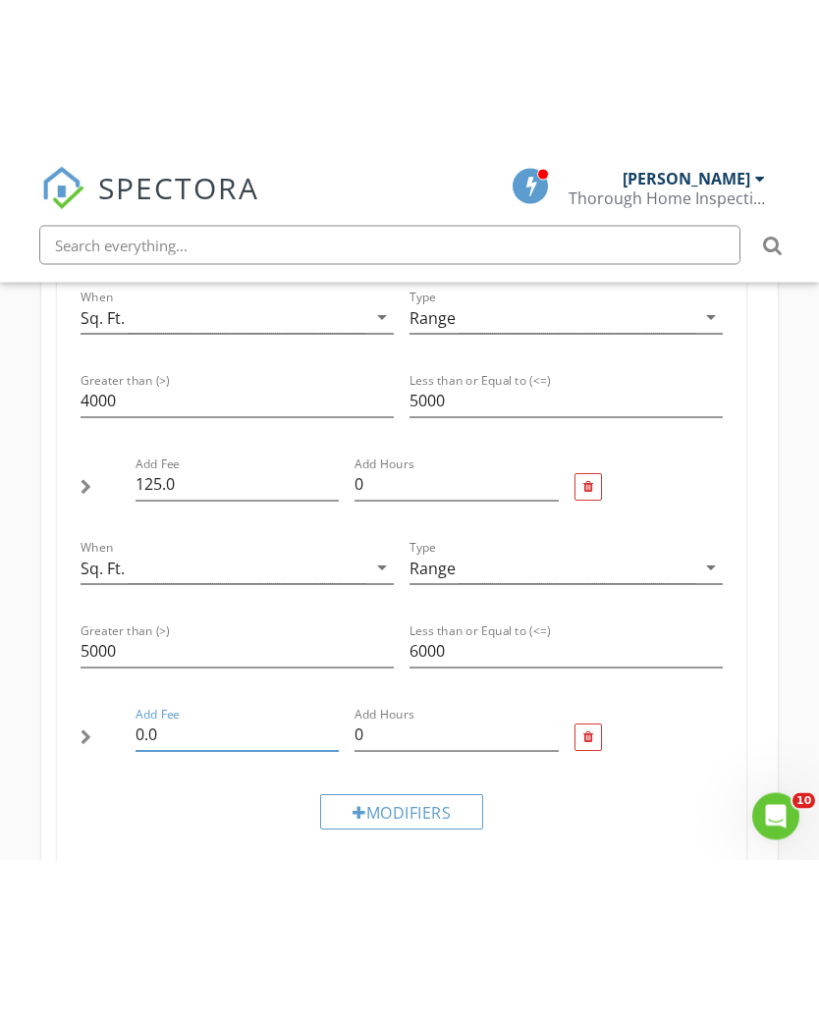
scroll to position [1535, 0]
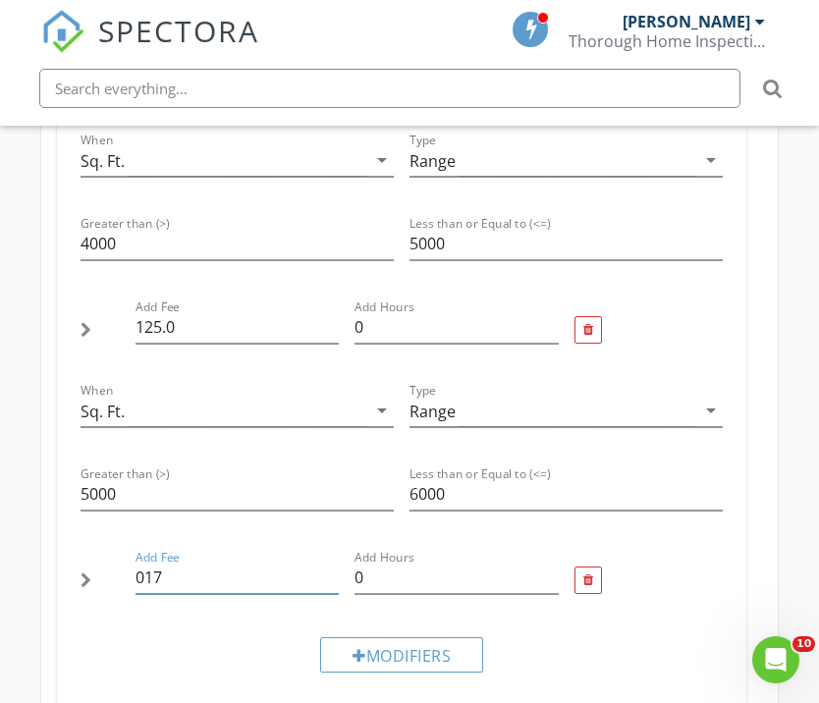
type input "0175"
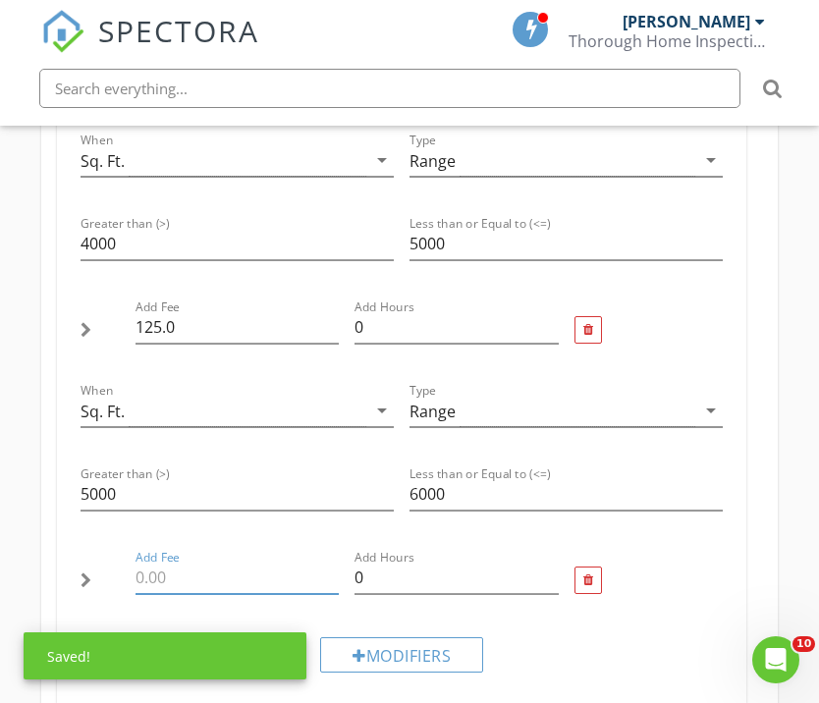
type input "0175.0"
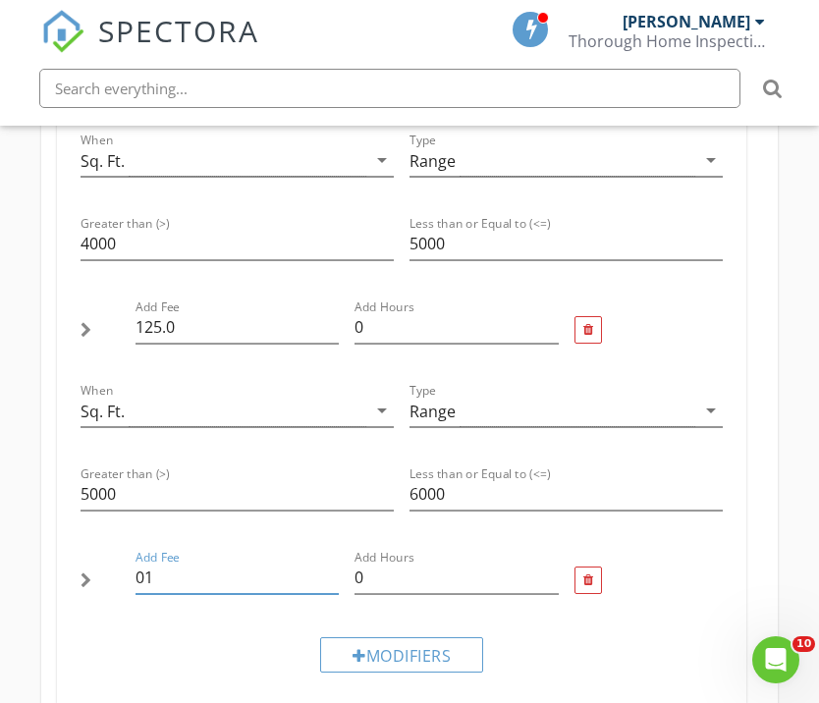
type input "0"
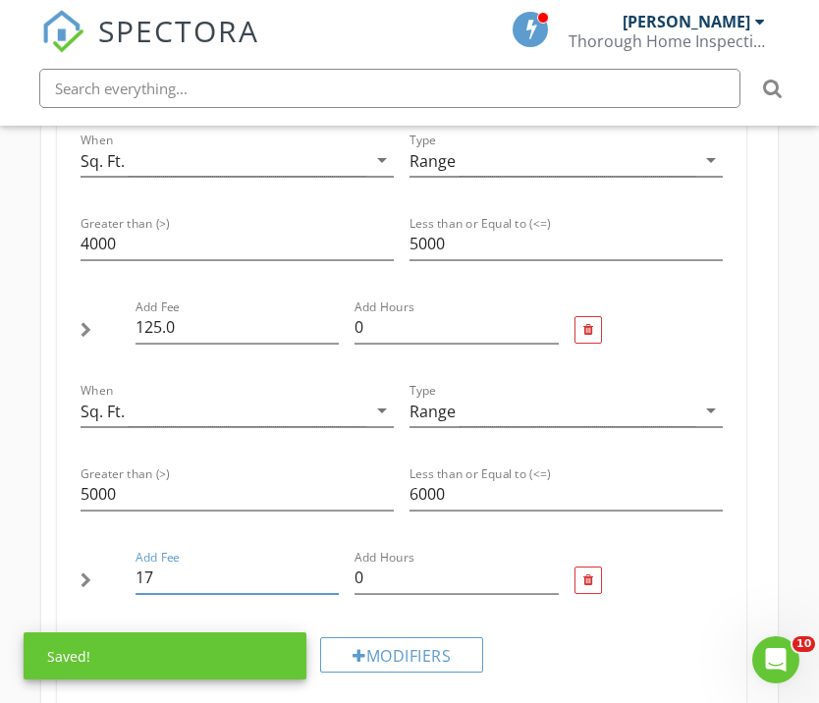
type input "175"
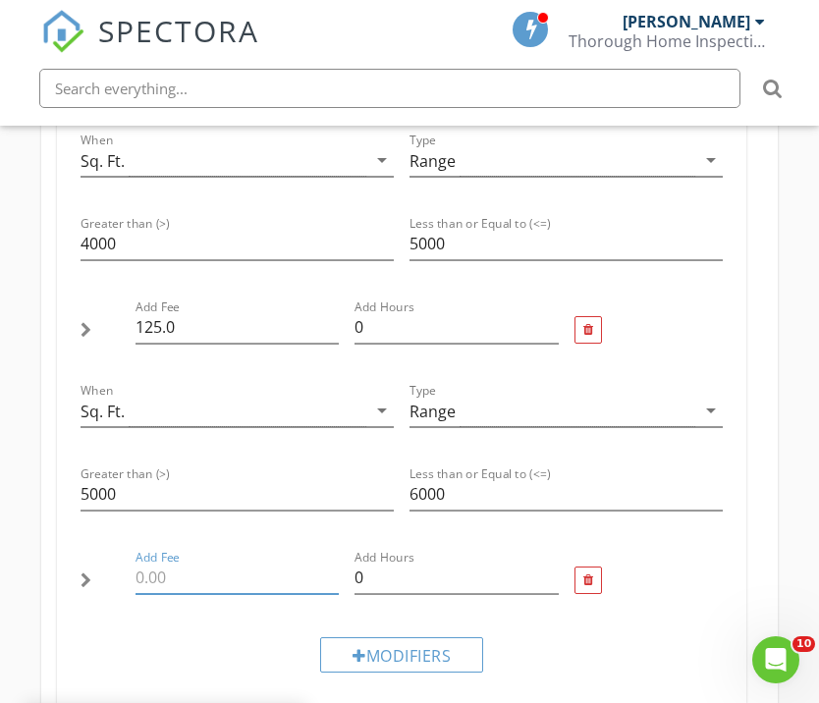
type input "175.0"
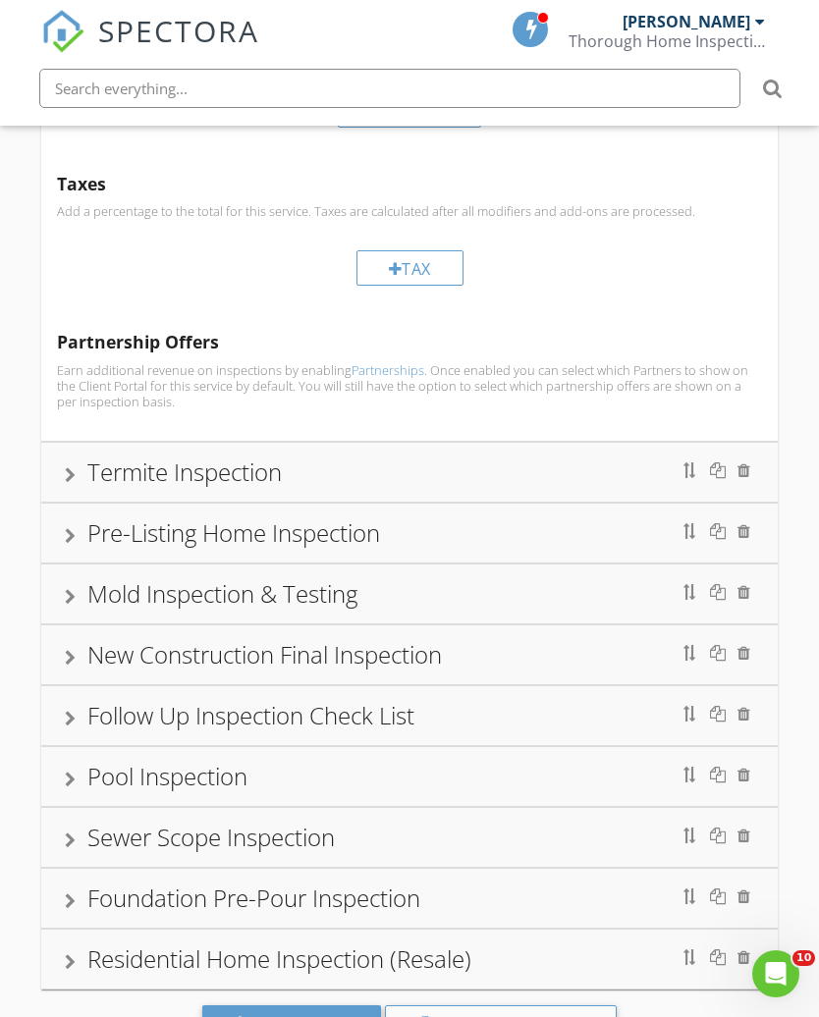
scroll to position [2323, 0]
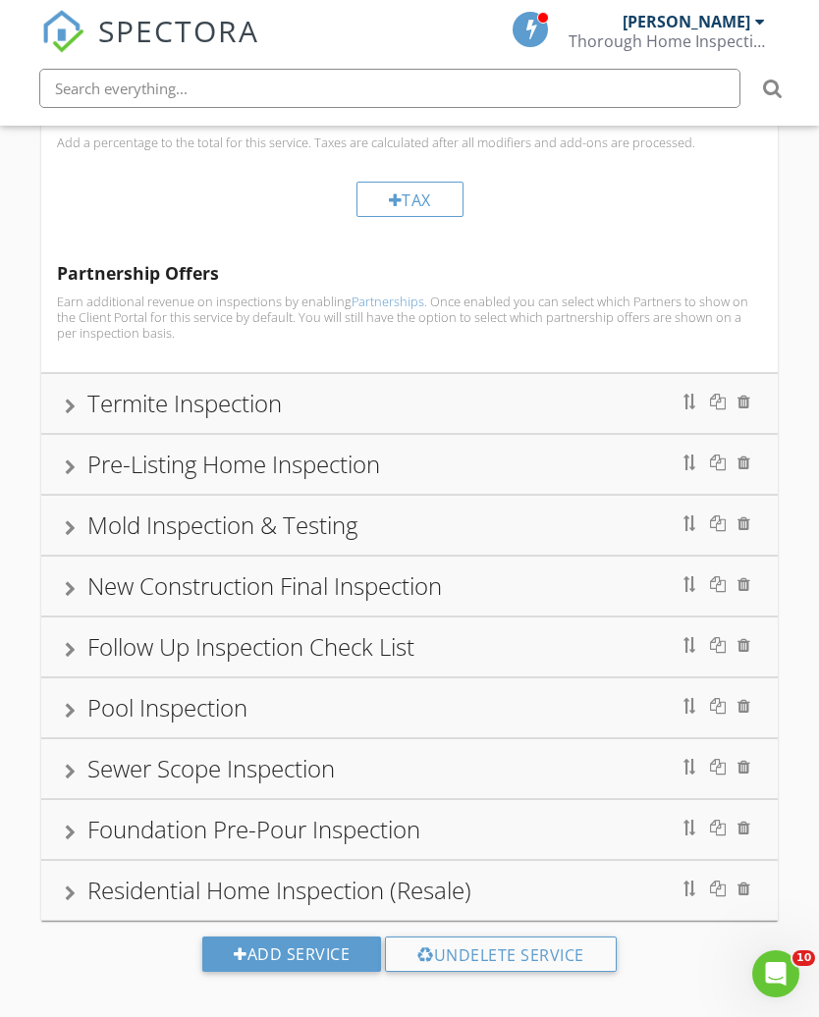
click at [88, 879] on div "Residential Home Inspection (Resale)" at bounding box center [279, 890] width 384 height 32
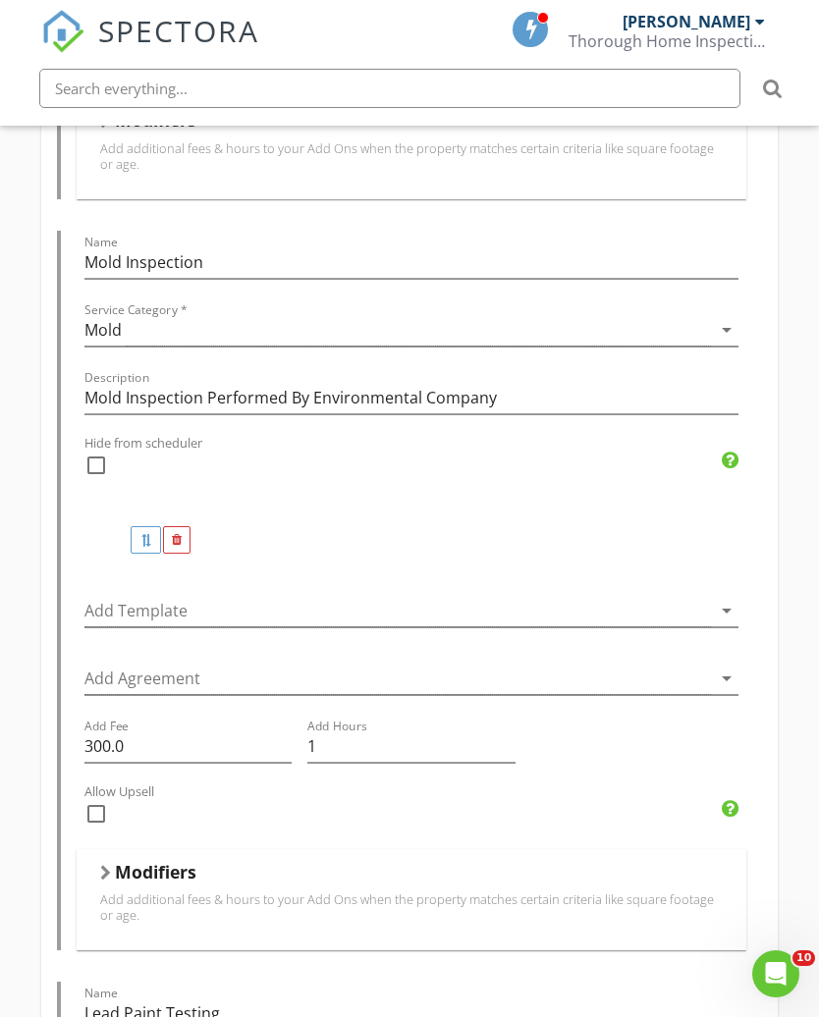
scroll to position [3316, 0]
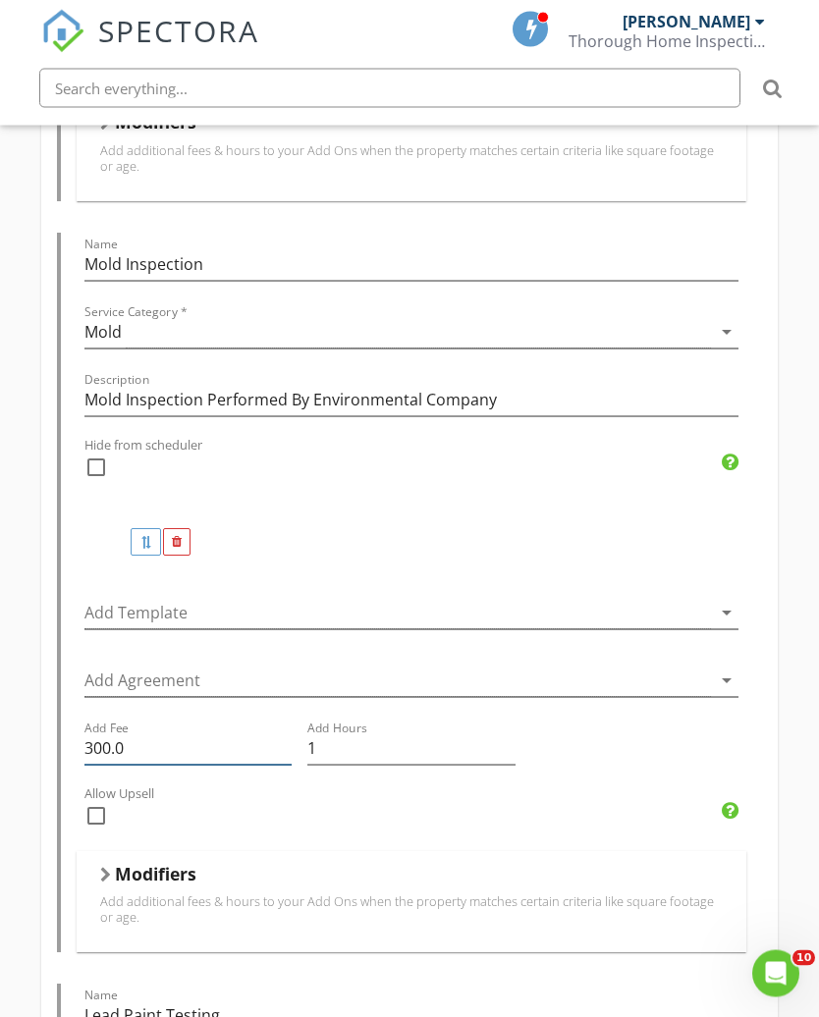
click at [105, 736] on input "300.0" at bounding box center [188, 749] width 208 height 32
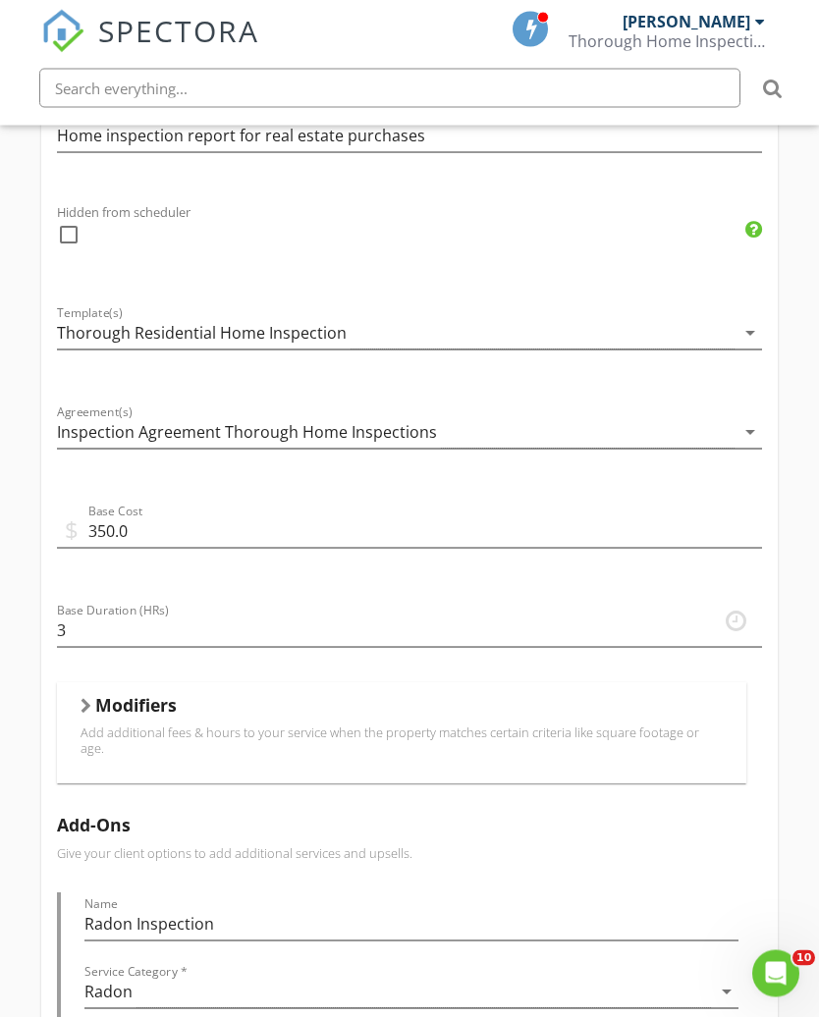
scroll to position [1154, 0]
type input "350.0"
click at [84, 702] on div at bounding box center [85, 706] width 11 height 16
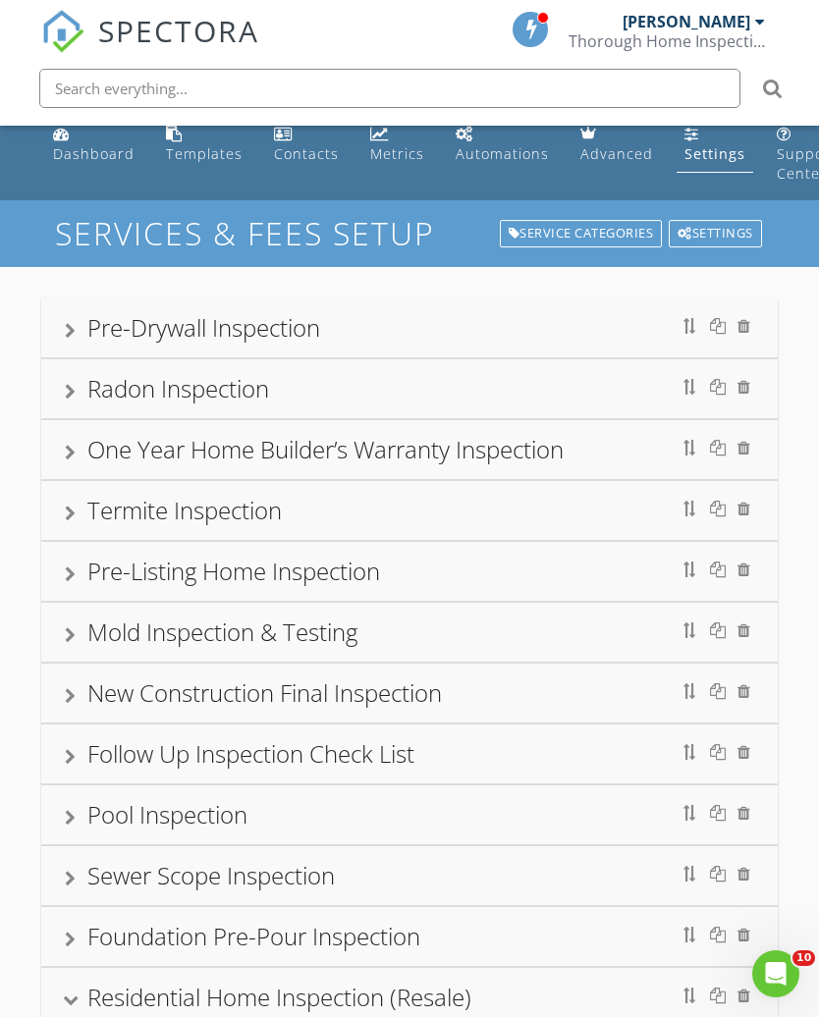
scroll to position [0, 0]
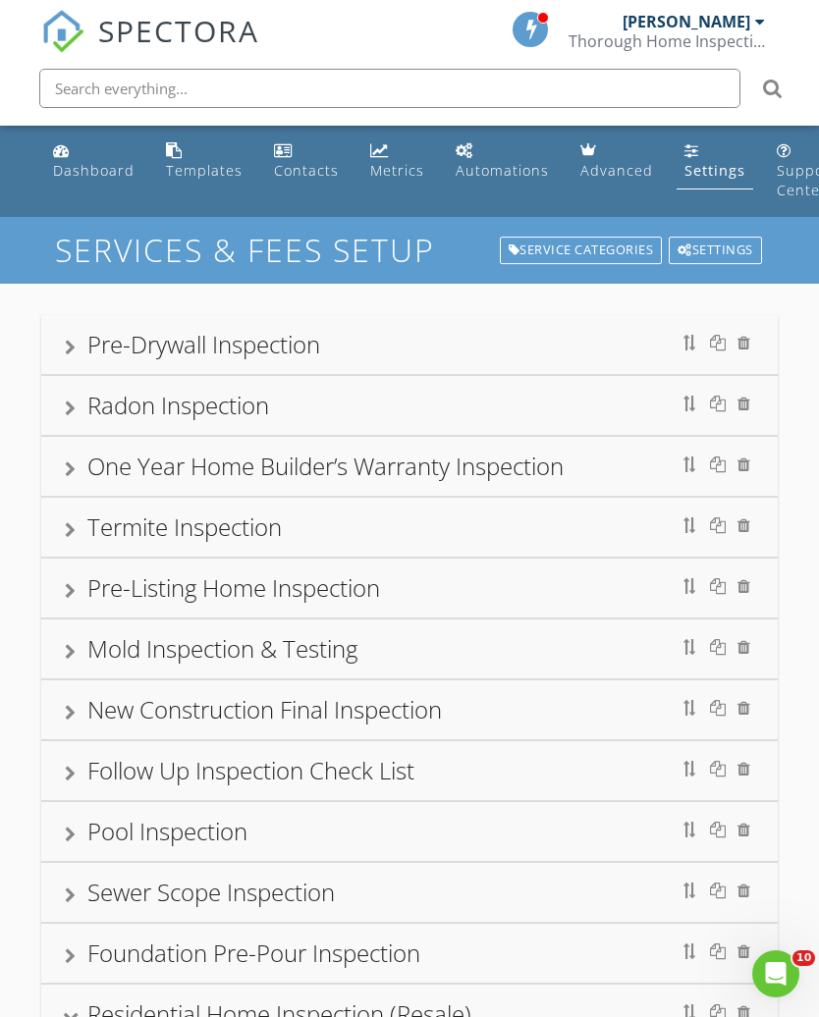
click at [143, 338] on div "Pre-Drywall Inspection" at bounding box center [203, 344] width 233 height 32
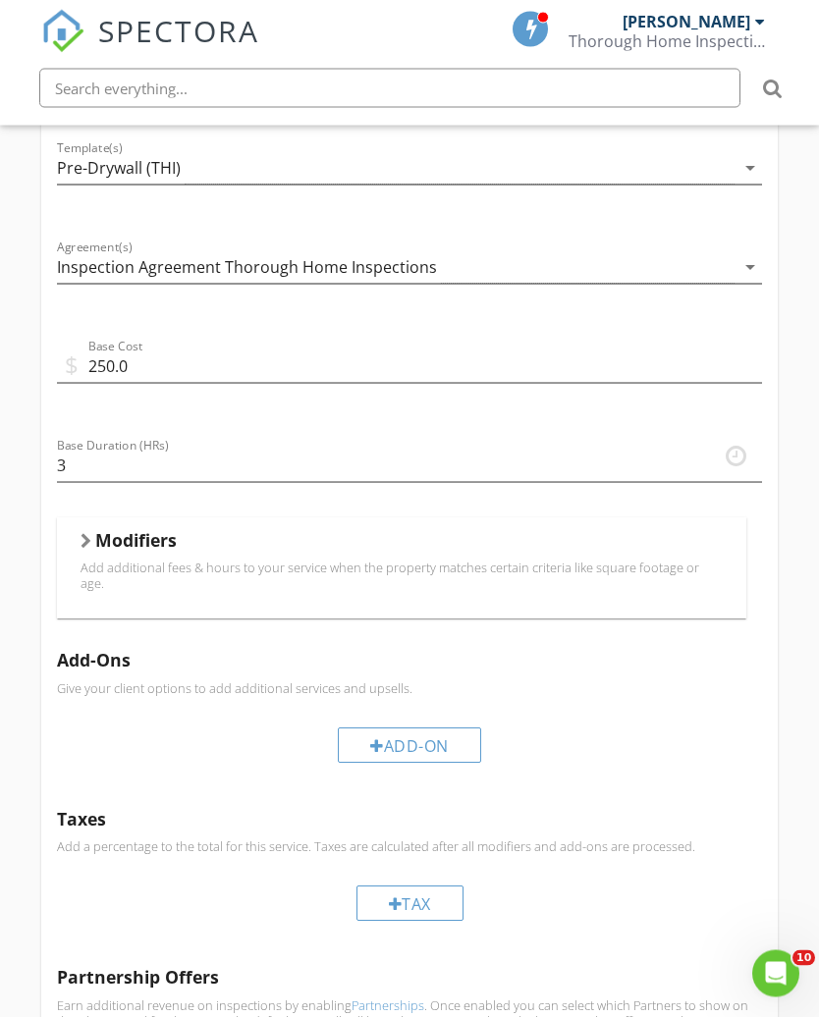
scroll to position [653, 0]
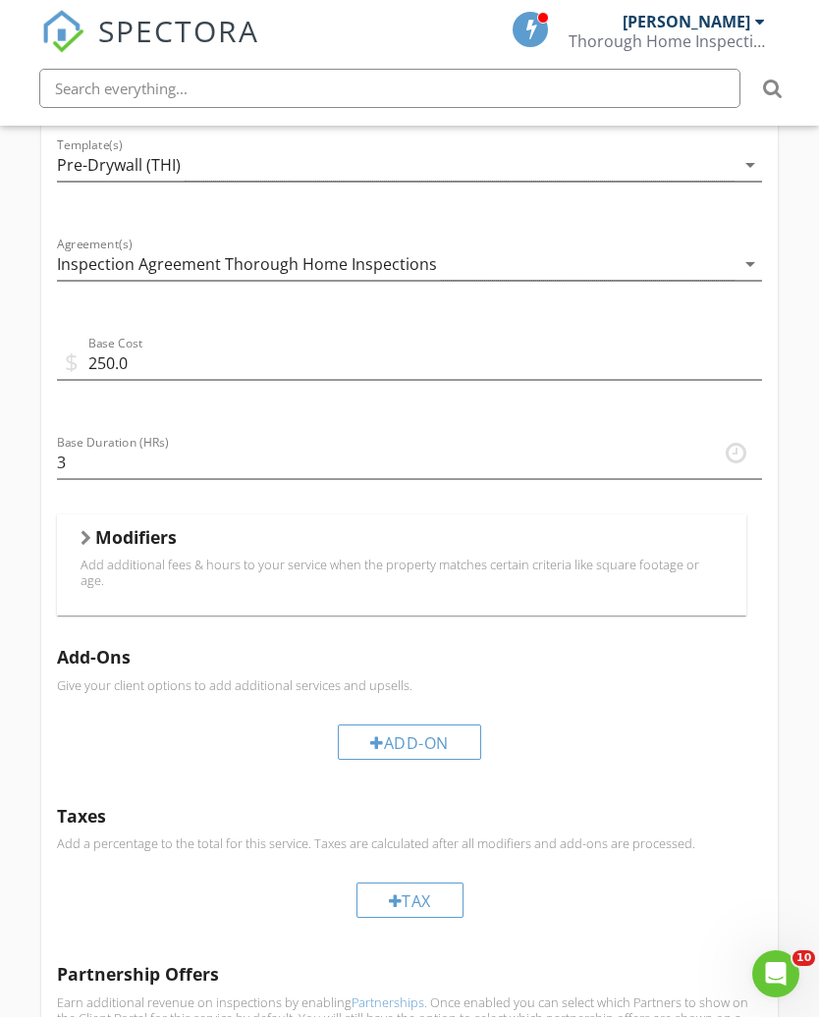
click at [79, 550] on div "Modifiers Add additional fees & hours to your service when the property matches…" at bounding box center [402, 564] width 690 height 101
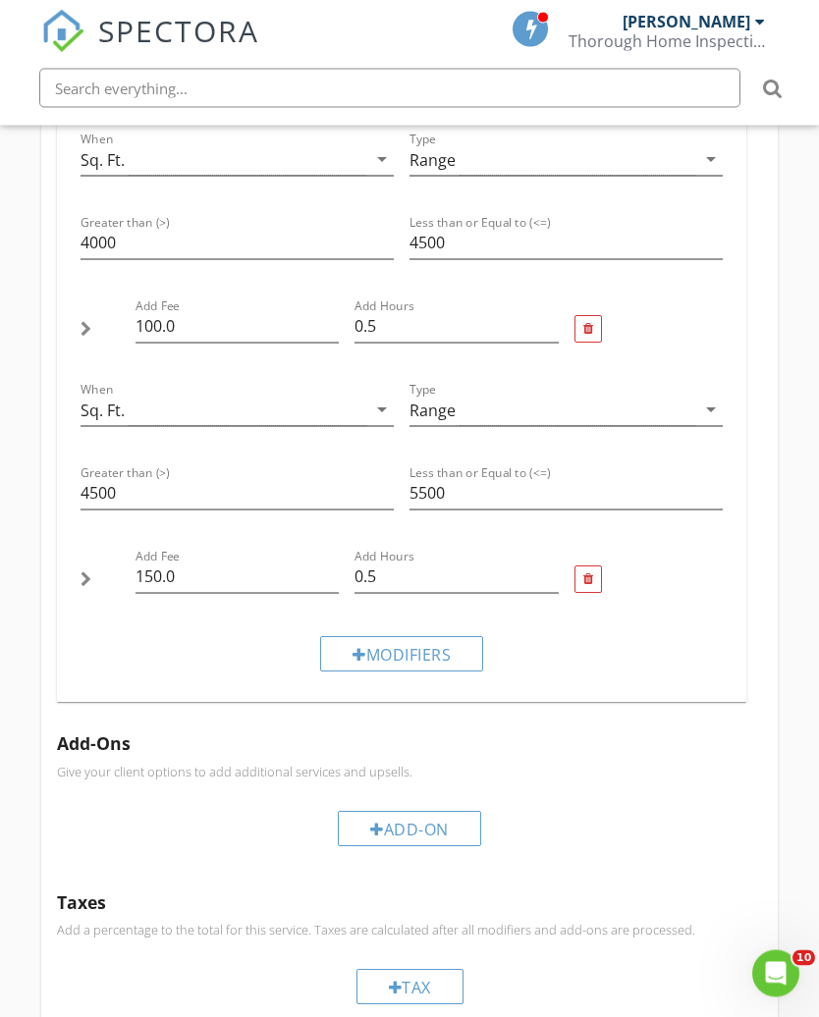
scroll to position [1486, 0]
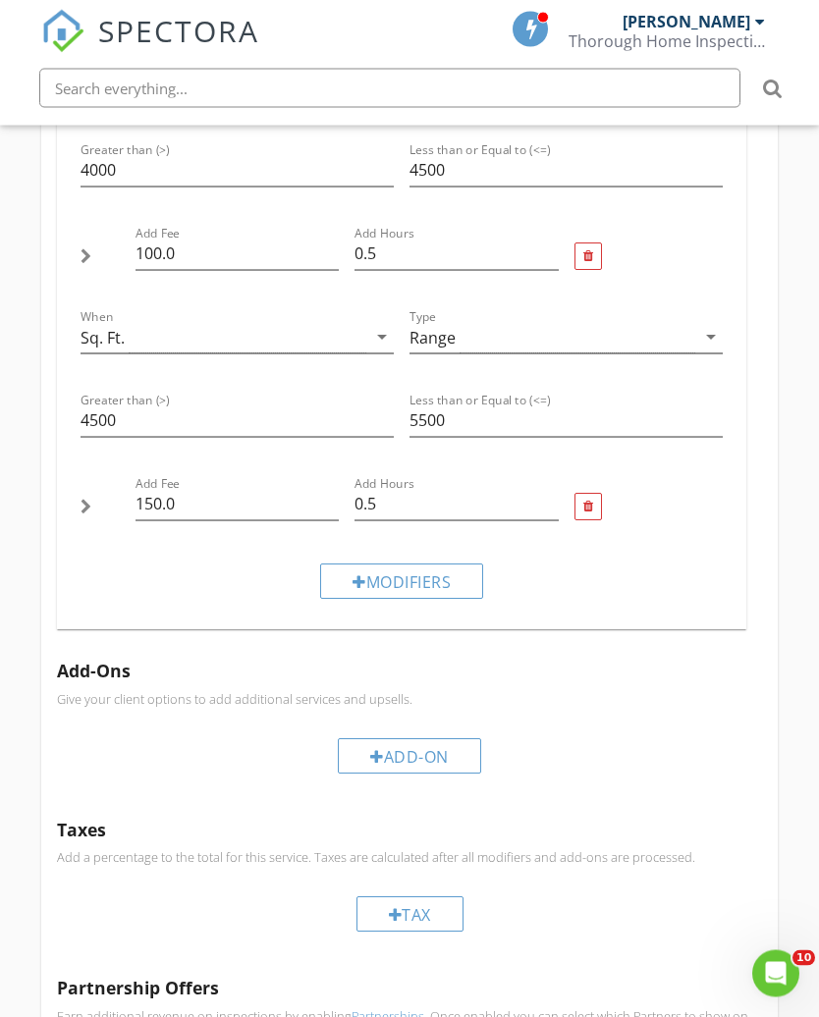
click at [343, 580] on div "Modifiers" at bounding box center [401, 581] width 163 height 35
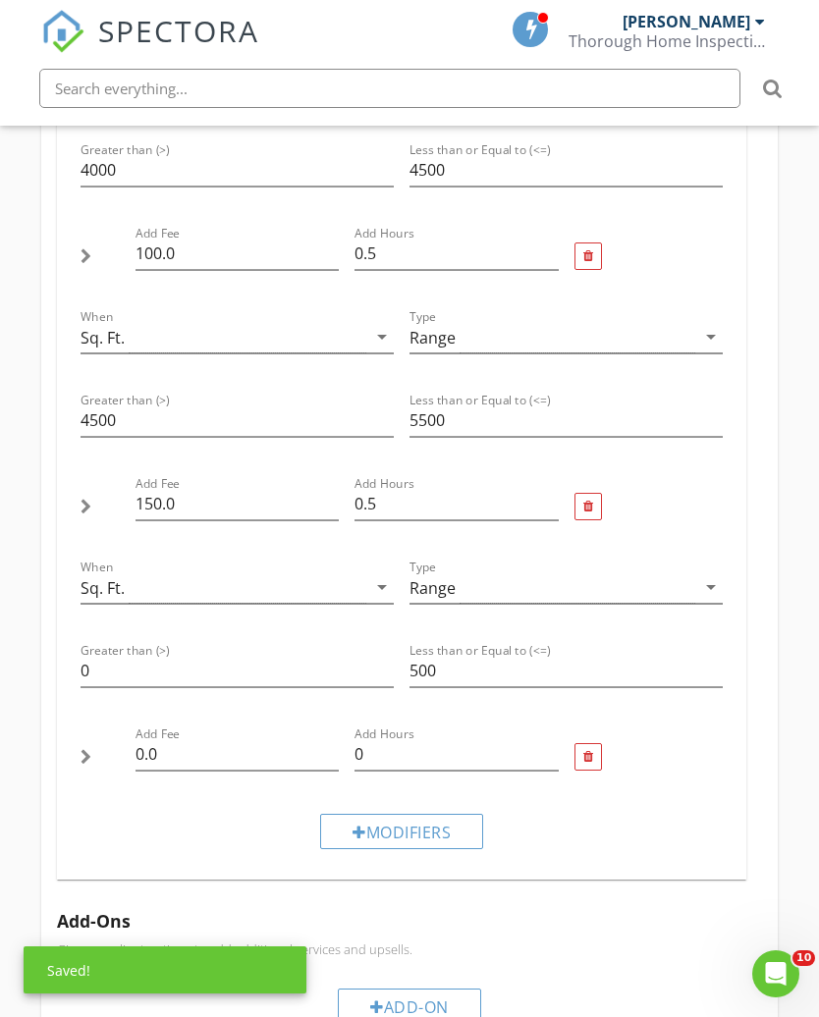
click at [108, 579] on div "Sq. Ft." at bounding box center [102, 588] width 44 height 18
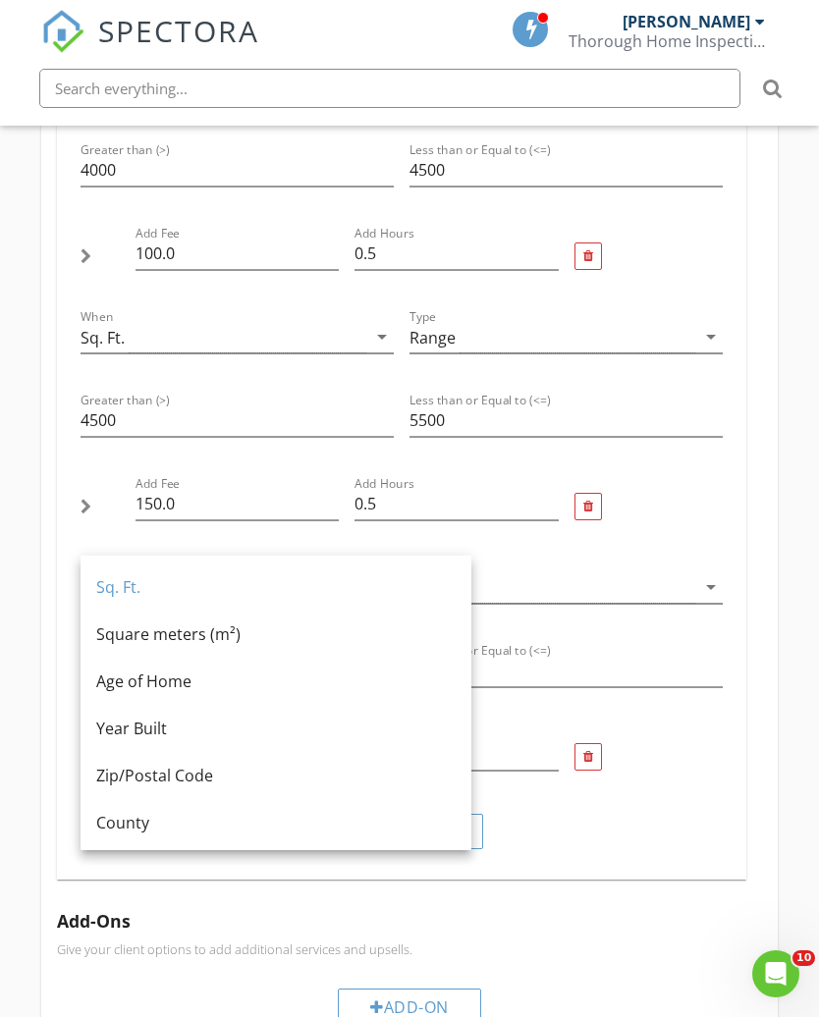
click at [746, 781] on div "When Sq. Ft. arrow_drop_down Type Range arrow_drop_down Greater than (>) 3400 L…" at bounding box center [402, 330] width 690 height 1098
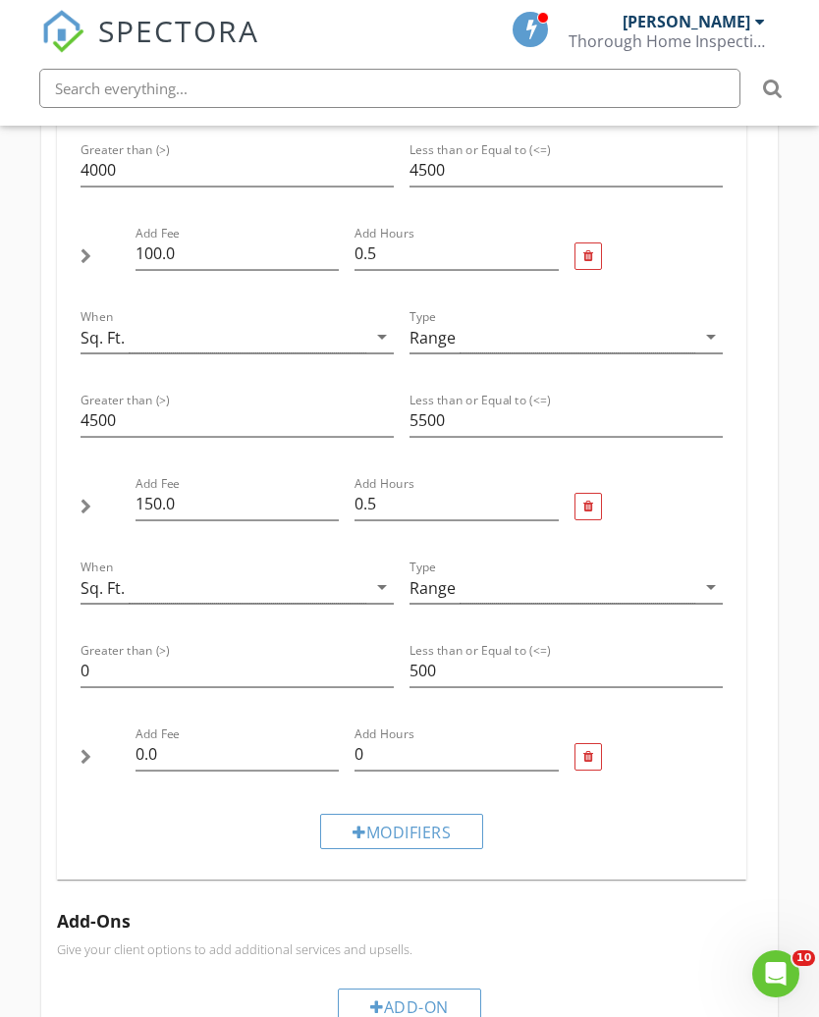
click at [128, 585] on div "Sq. Ft." at bounding box center [223, 587] width 286 height 32
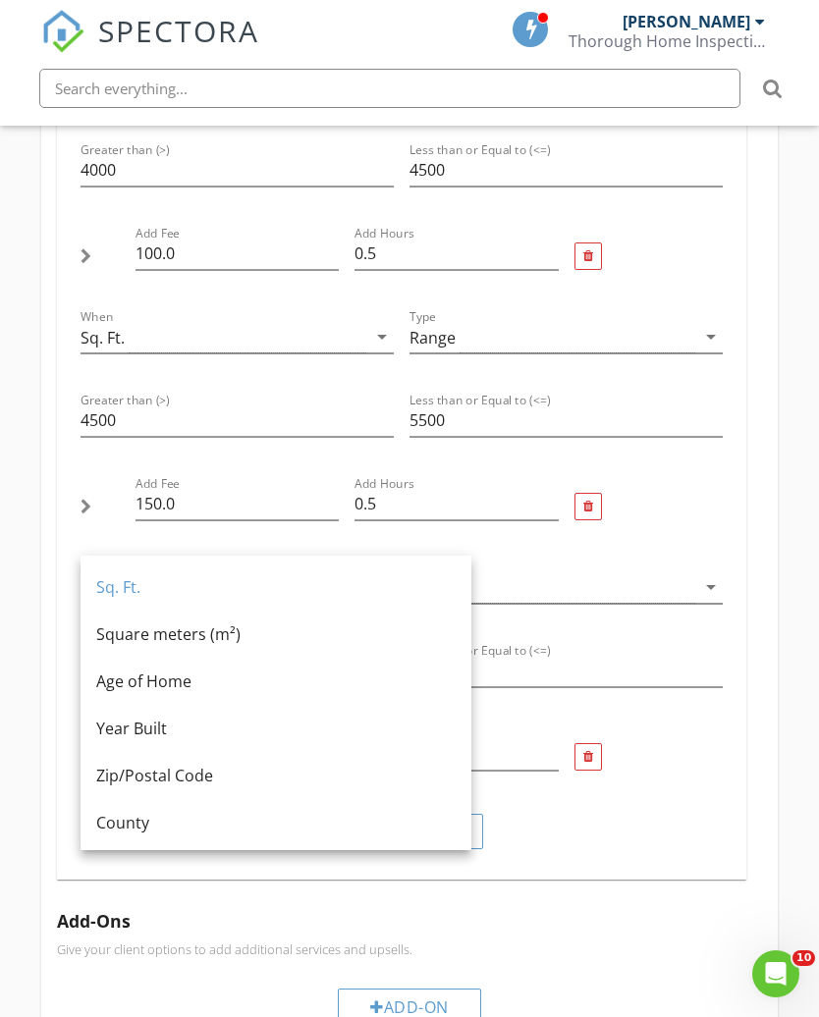
click at [721, 813] on div "Modifiers" at bounding box center [402, 831] width 659 height 66
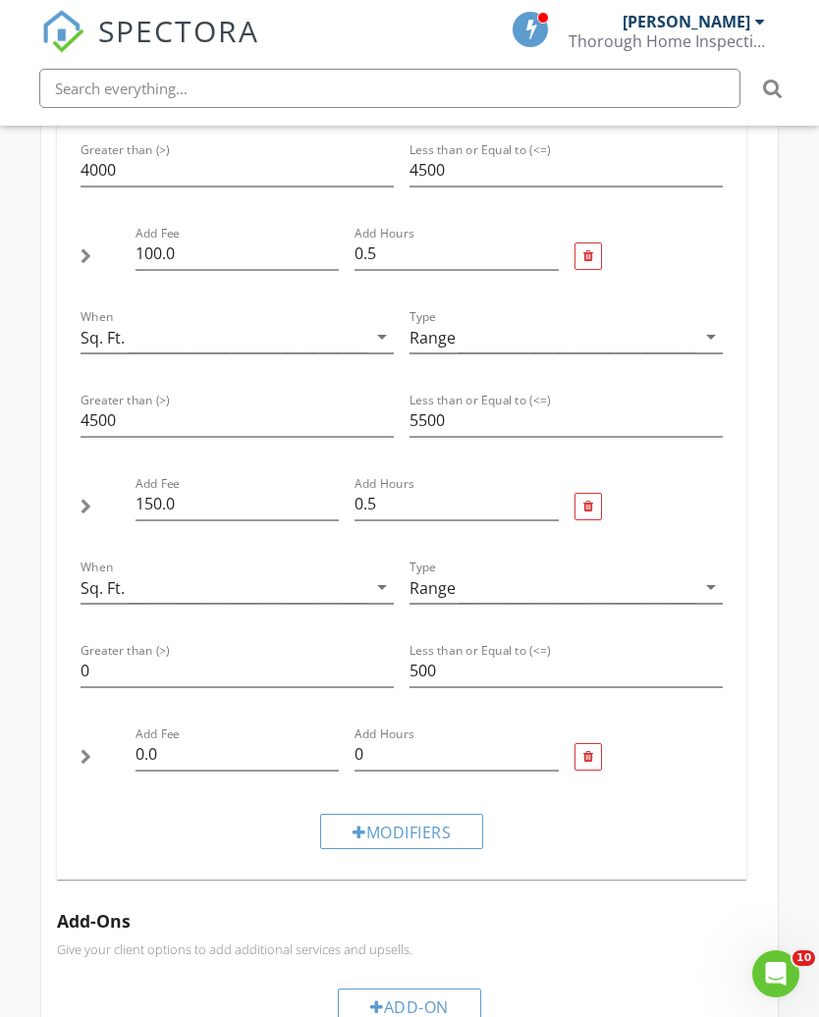
click at [86, 579] on div "Sq. Ft." at bounding box center [102, 588] width 44 height 18
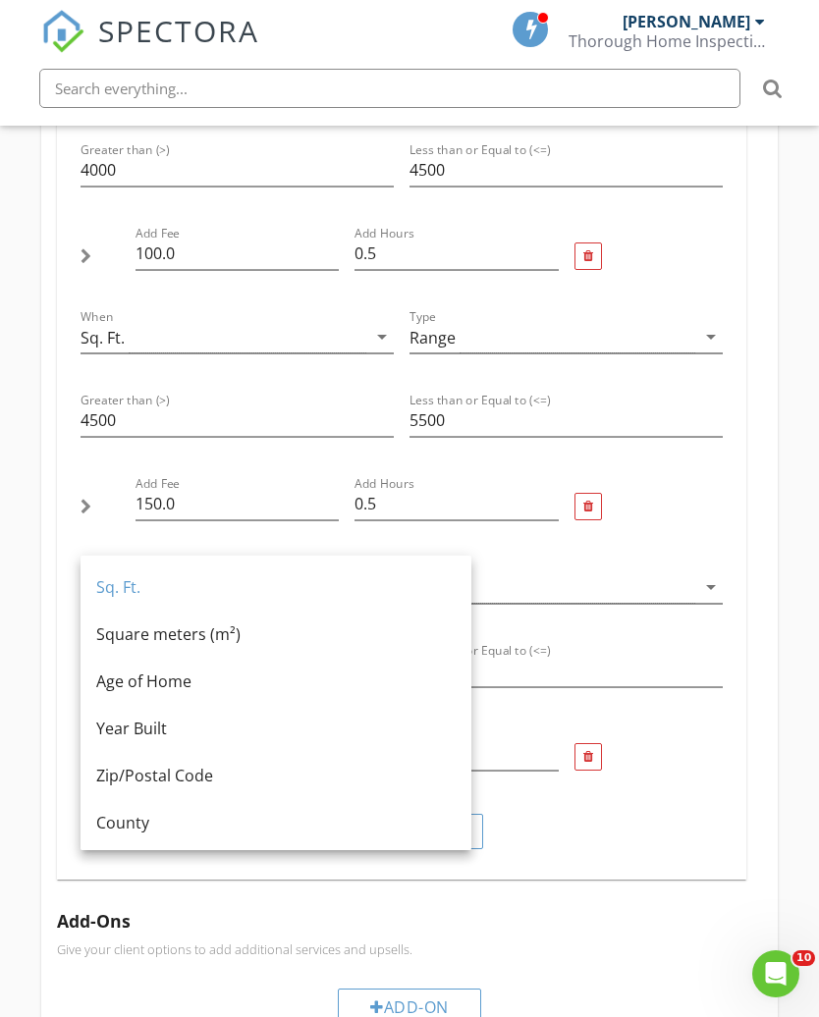
click at [724, 828] on div "Modifiers" at bounding box center [402, 831] width 659 height 66
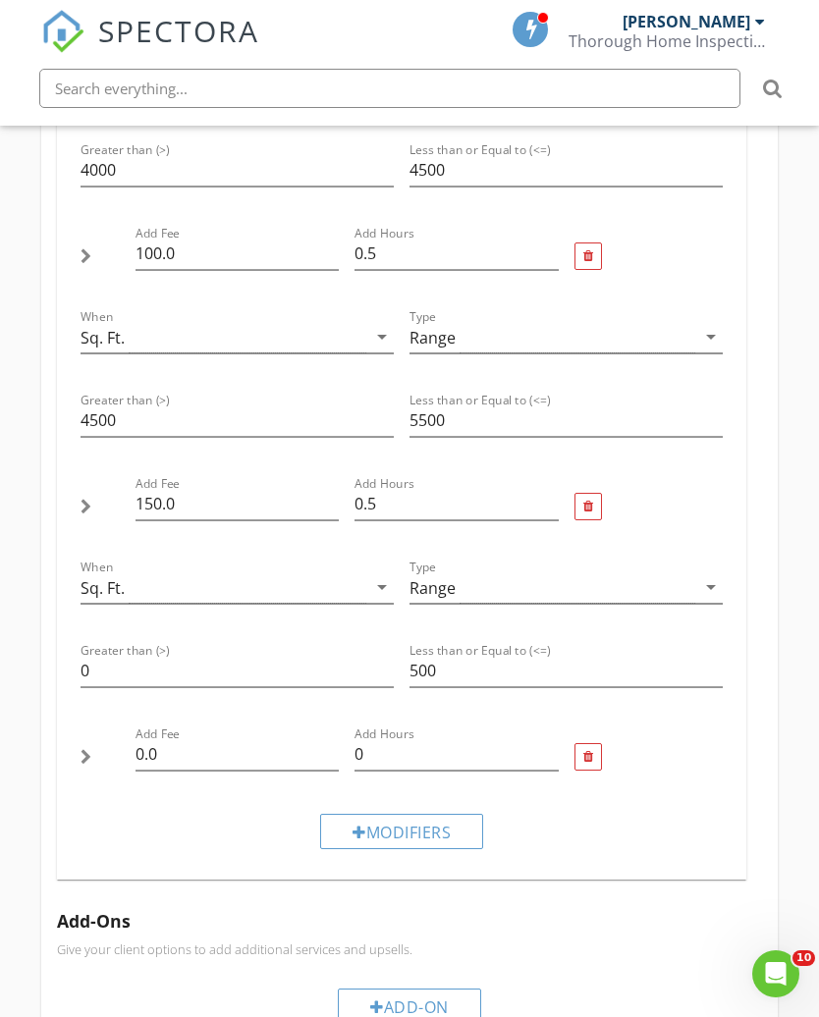
click at [579, 743] on div at bounding box center [587, 756] width 27 height 27
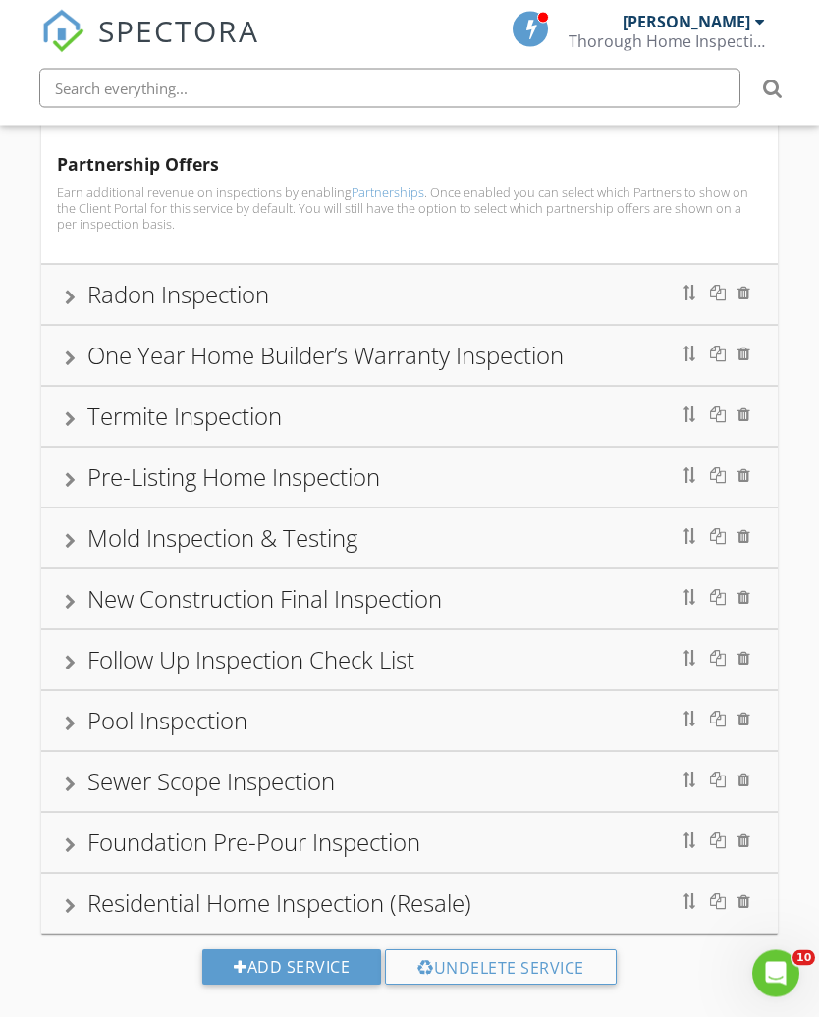
scroll to position [2323, 0]
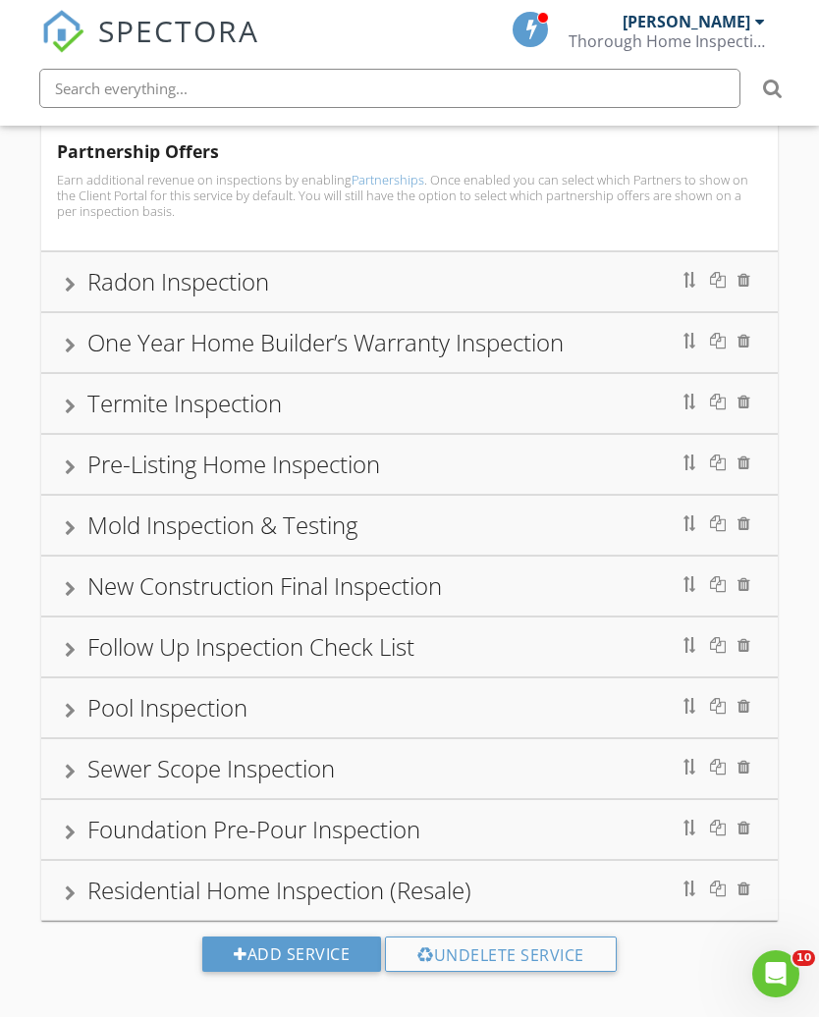
click at [126, 272] on div "Radon Inspection" at bounding box center [178, 281] width 182 height 32
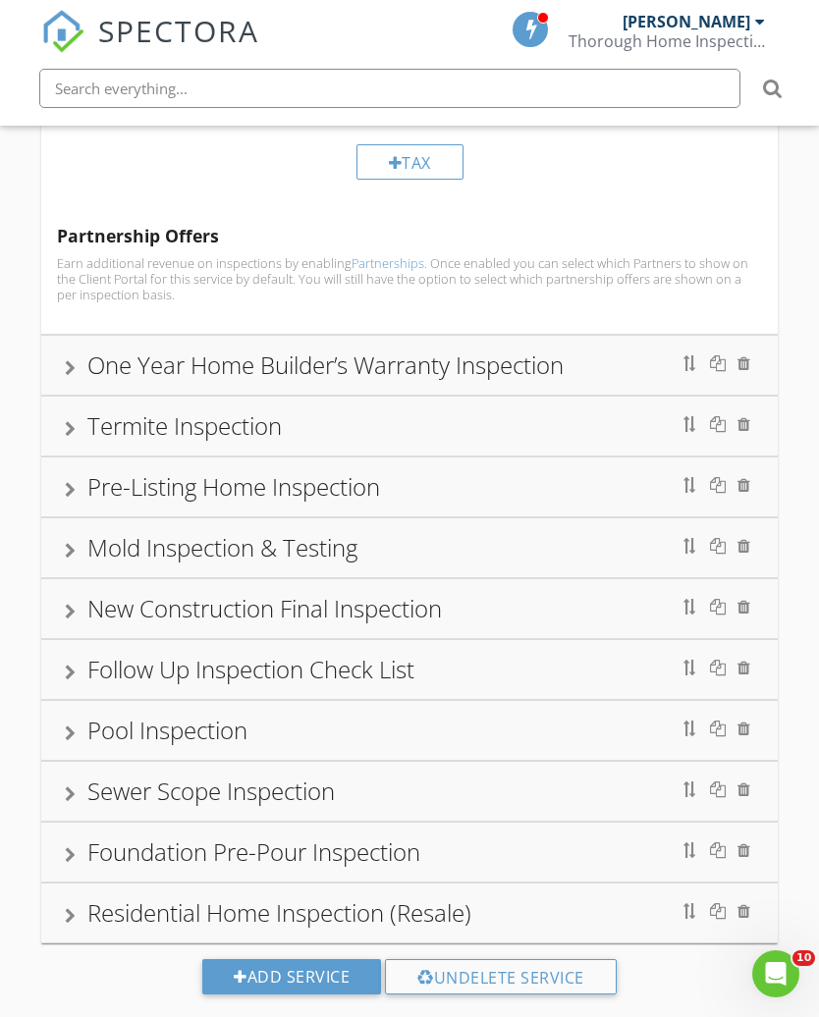
scroll to position [2243, 0]
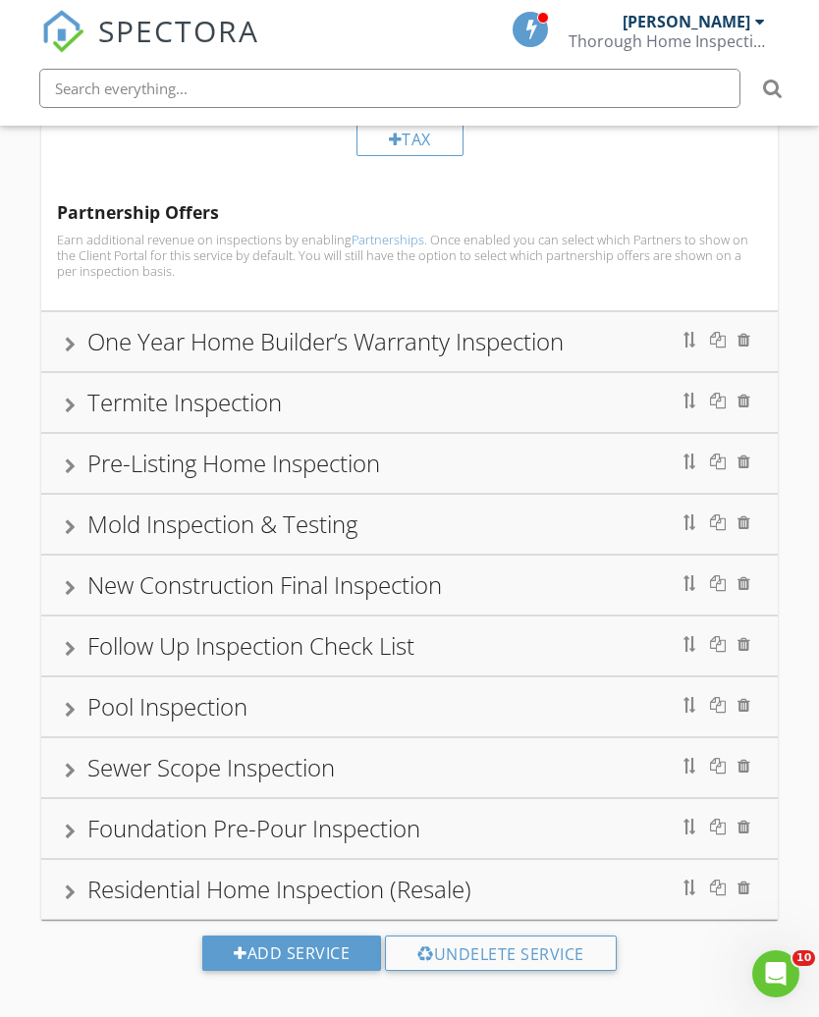
click at [83, 515] on div "Mold Inspection & Testing" at bounding box center [410, 523] width 690 height 35
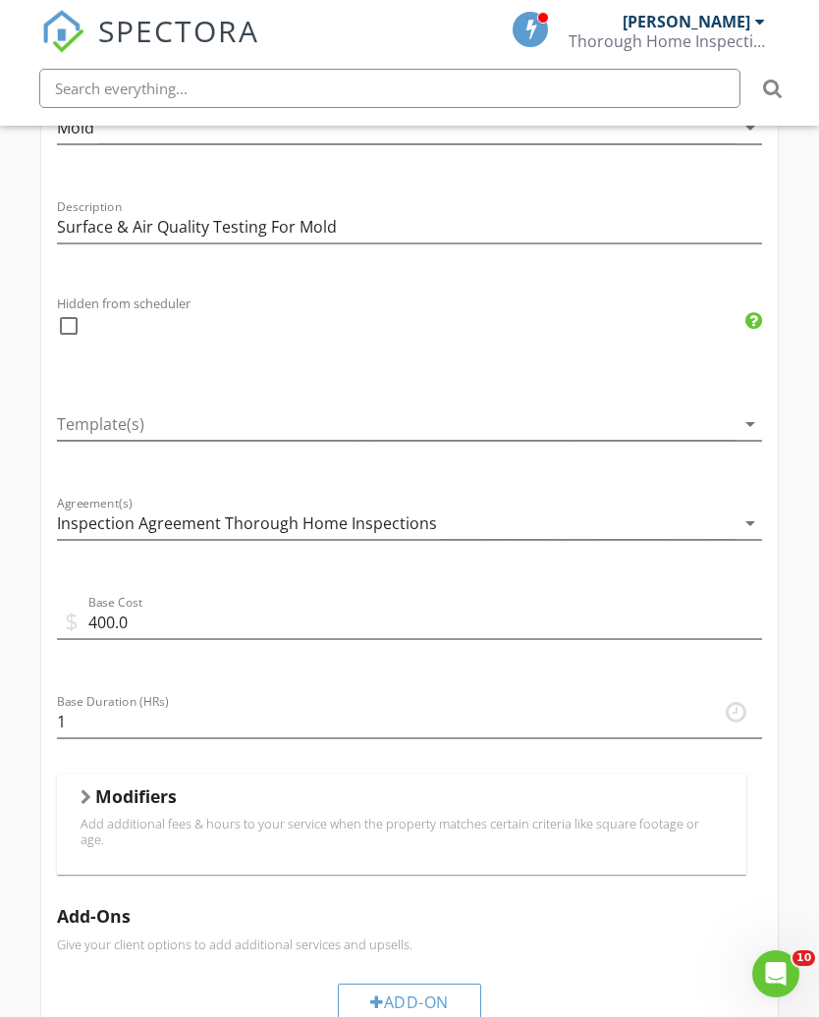
scroll to position [709, 0]
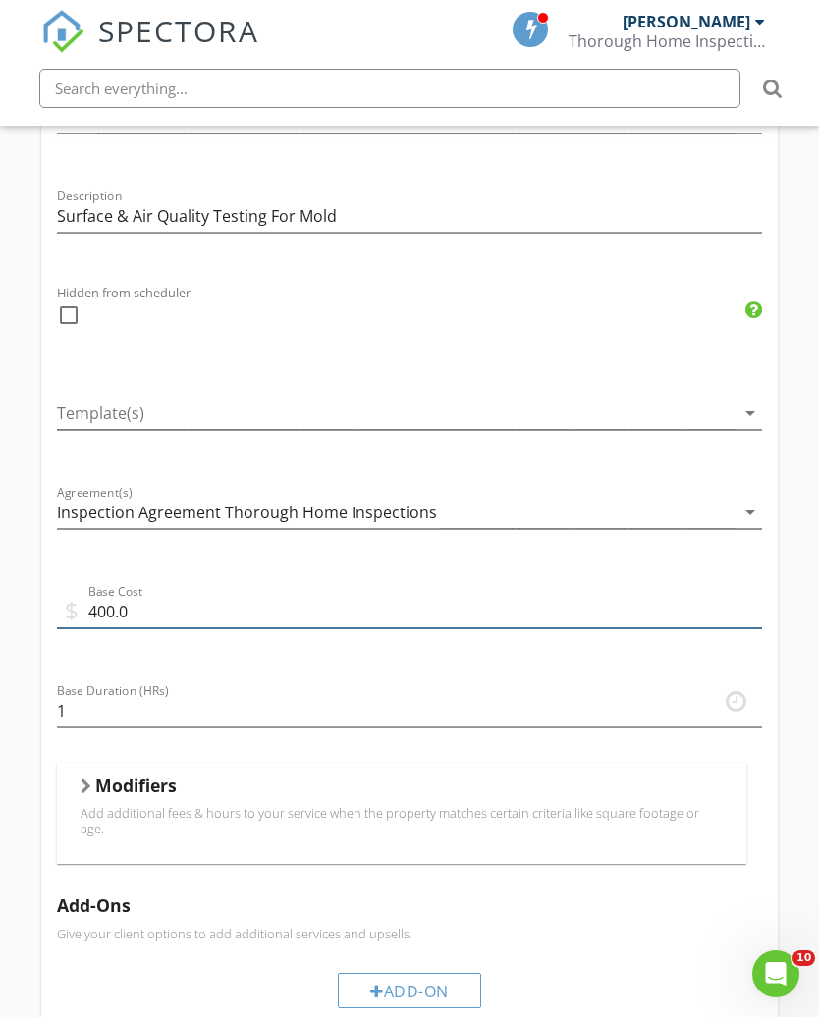
click at [113, 605] on input "400.0" at bounding box center [410, 612] width 706 height 32
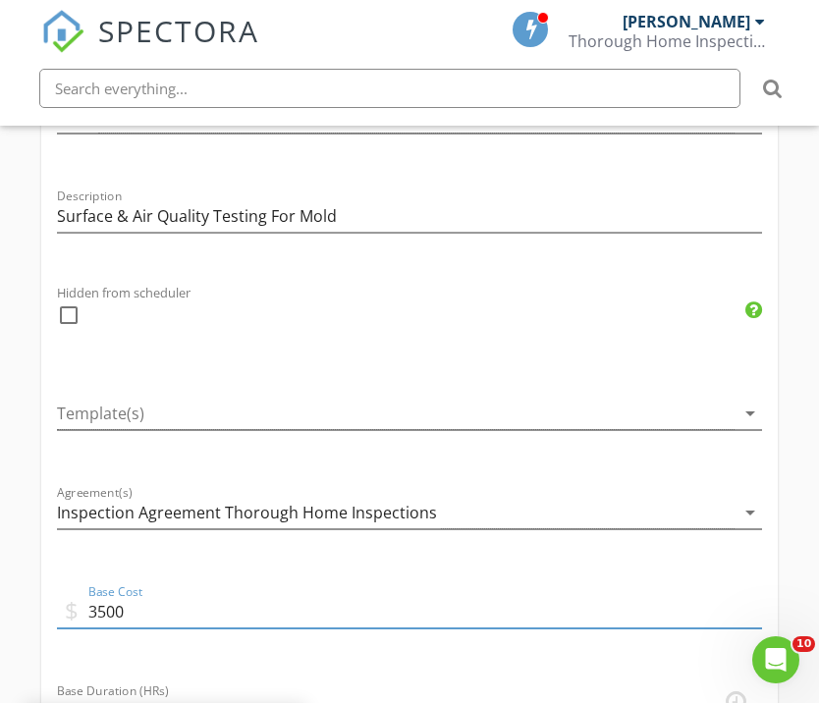
type input "350.0"
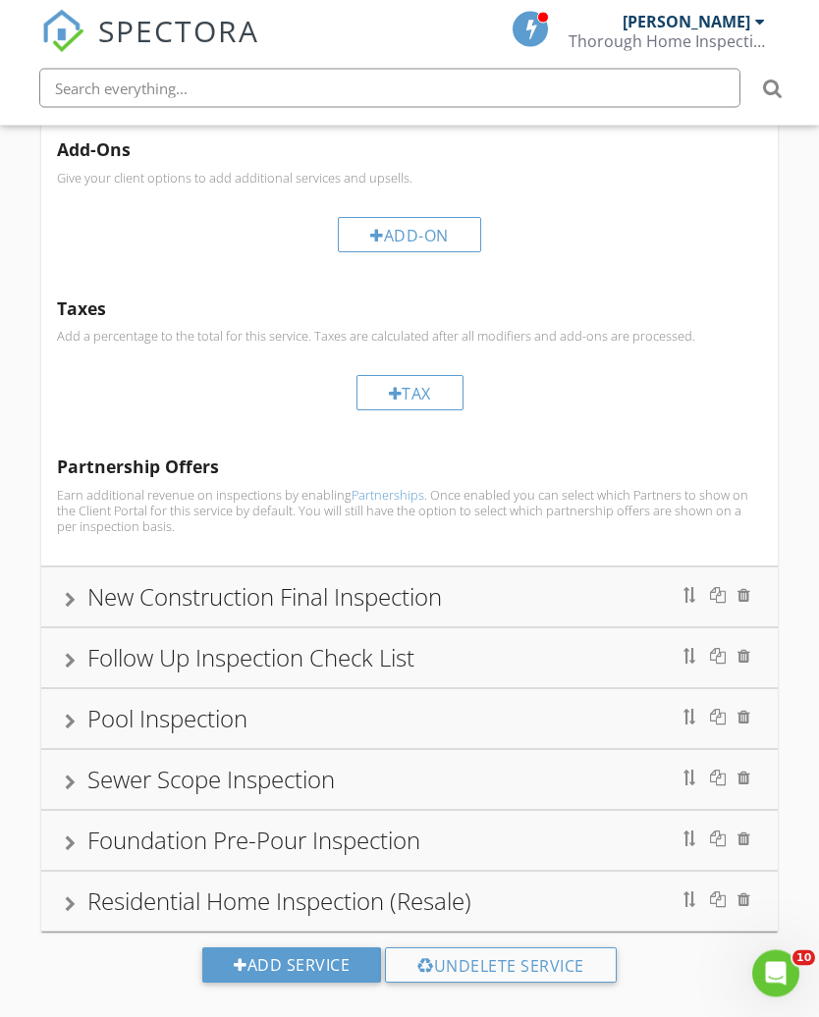
scroll to position [1465, 0]
click at [124, 643] on div "Follow Up Inspection Check List" at bounding box center [250, 656] width 327 height 32
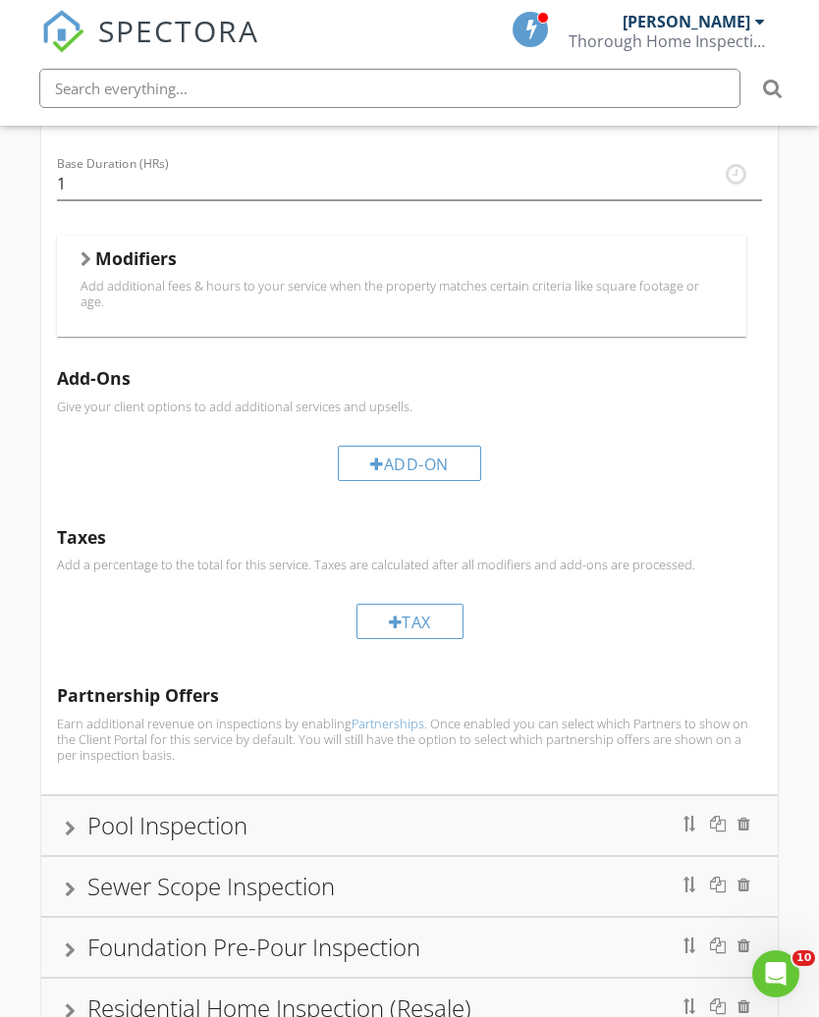
scroll to position [1475, 0]
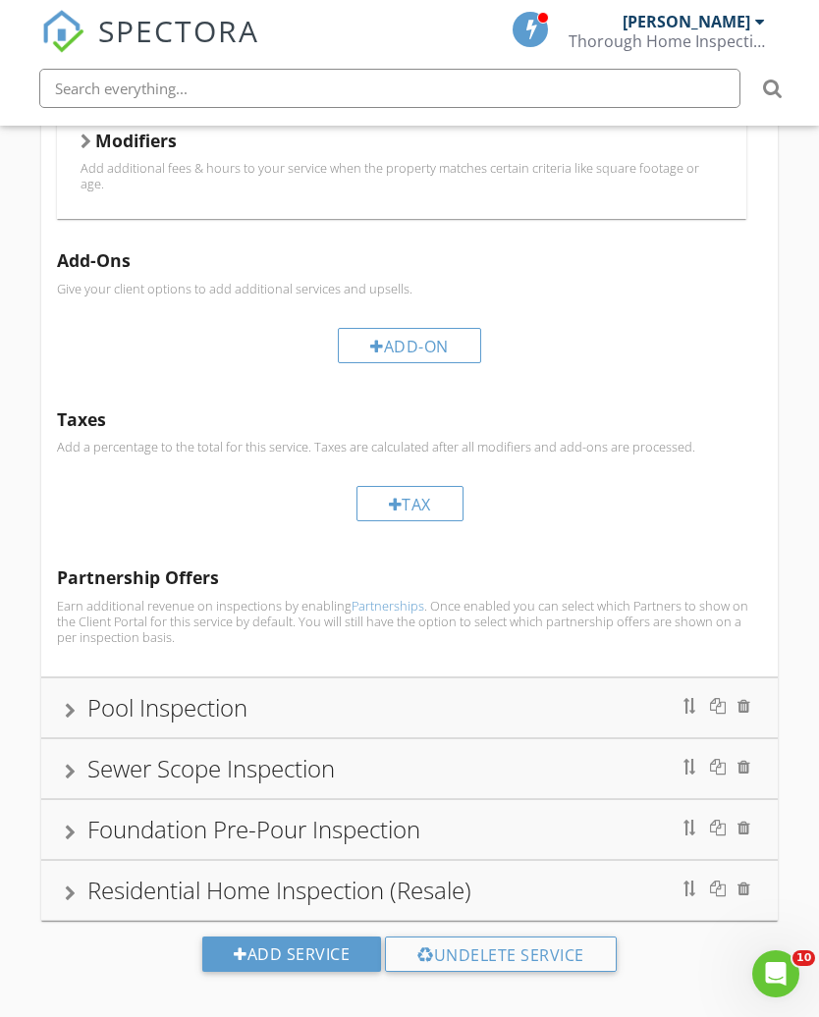
click at [99, 752] on div "Sewer Scope Inspection" at bounding box center [210, 768] width 247 height 32
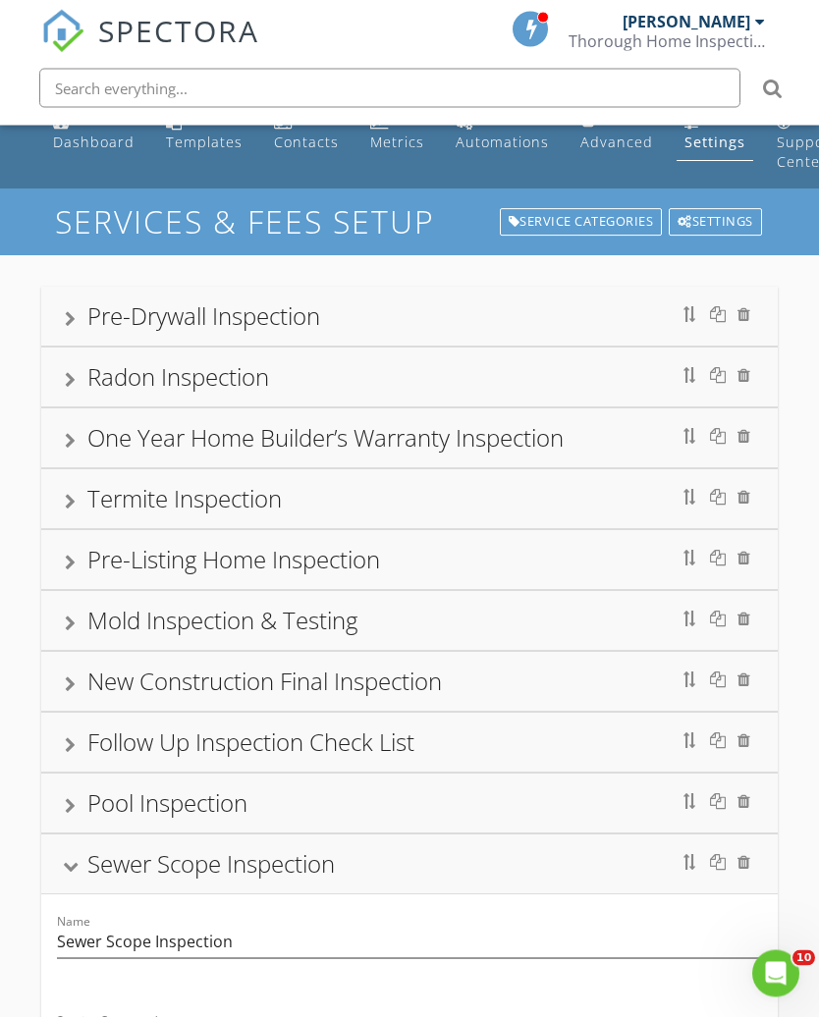
scroll to position [0, 0]
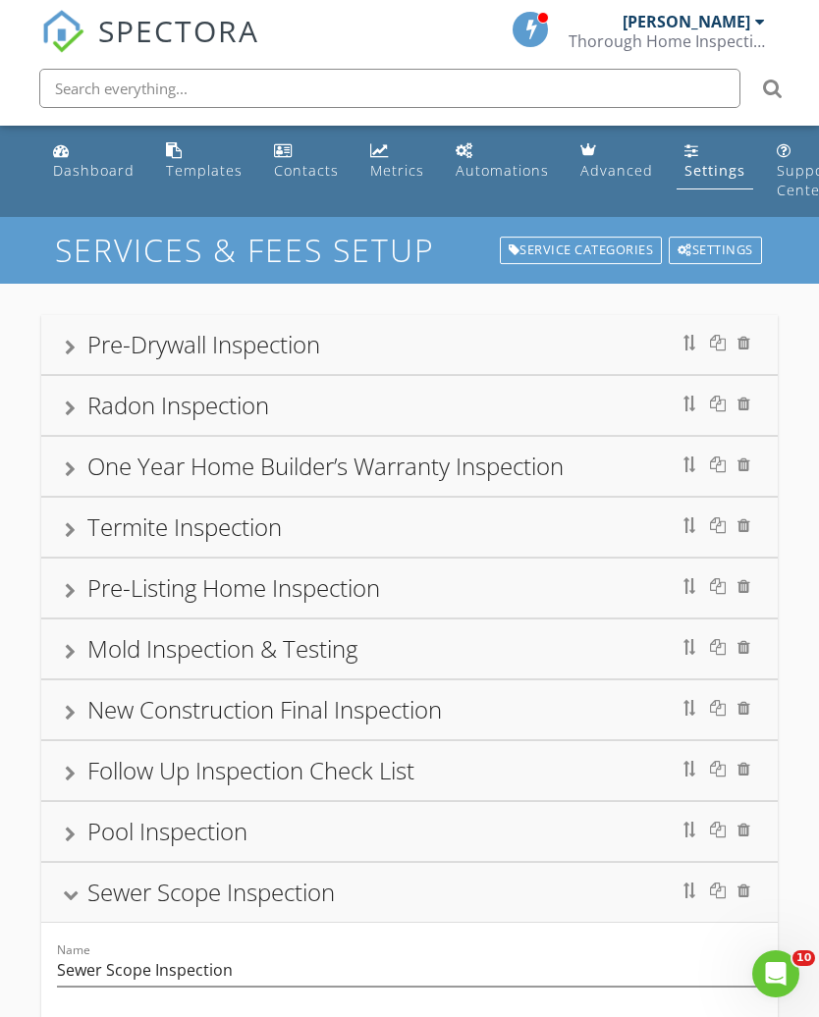
click at [61, 172] on div "Dashboard" at bounding box center [93, 170] width 81 height 19
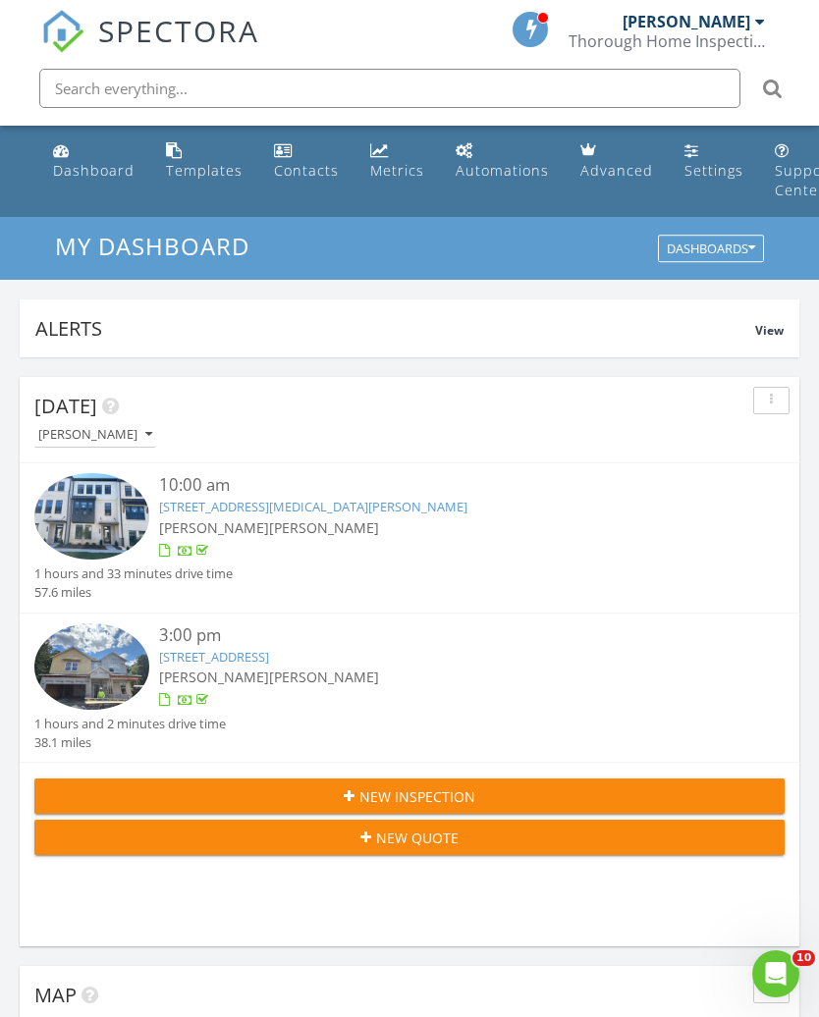
click at [80, 657] on img at bounding box center [91, 666] width 115 height 86
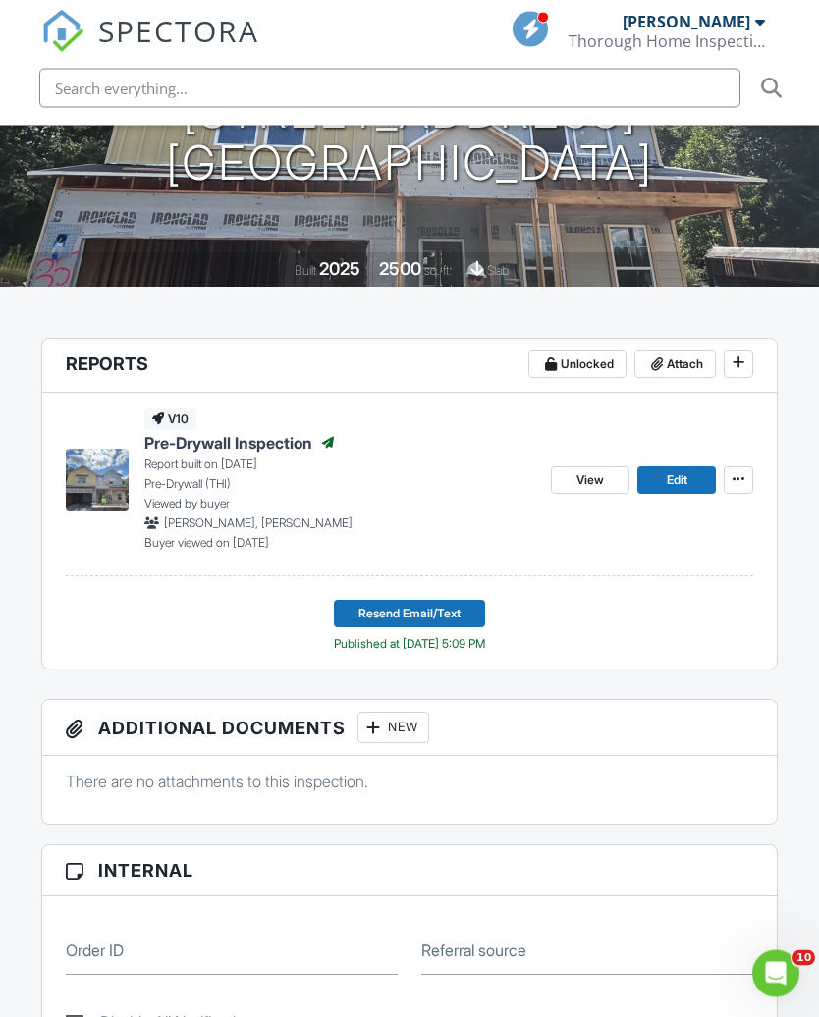
scroll to position [375, 0]
click at [576, 470] on span "View" at bounding box center [589, 480] width 27 height 20
